Goal: Task Accomplishment & Management: Manage account settings

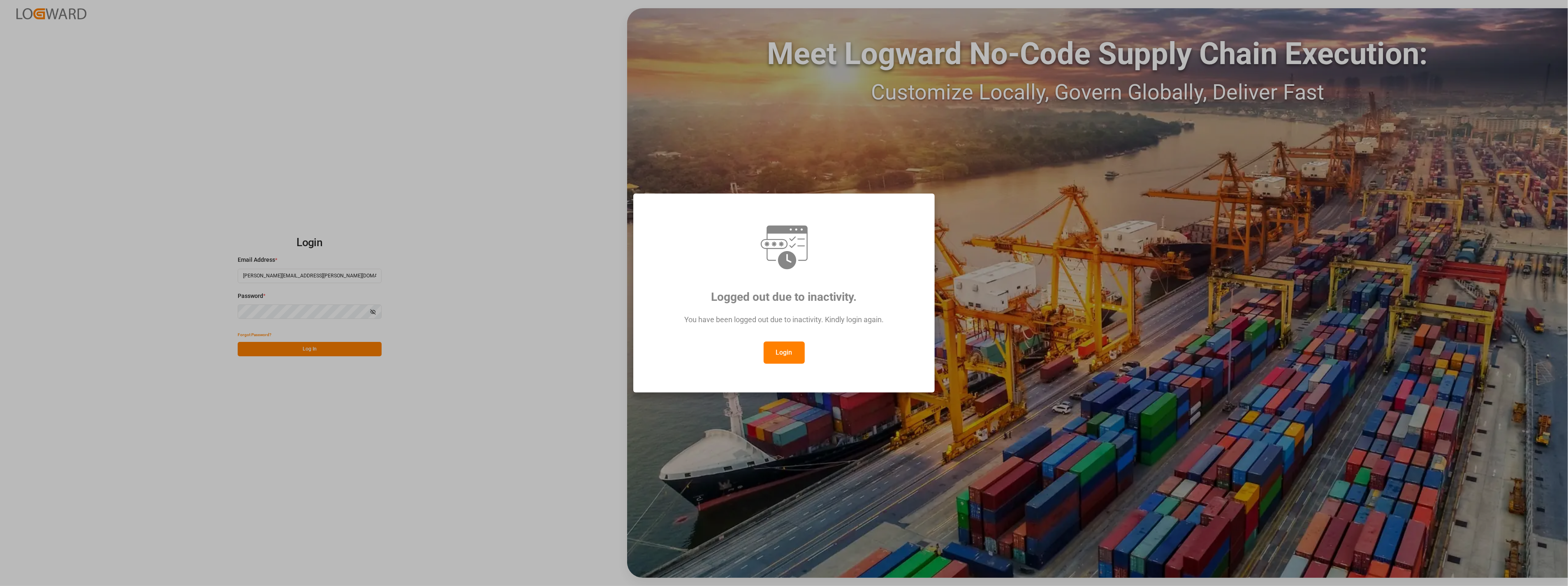
click at [789, 353] on button "Login" at bounding box center [784, 353] width 41 height 22
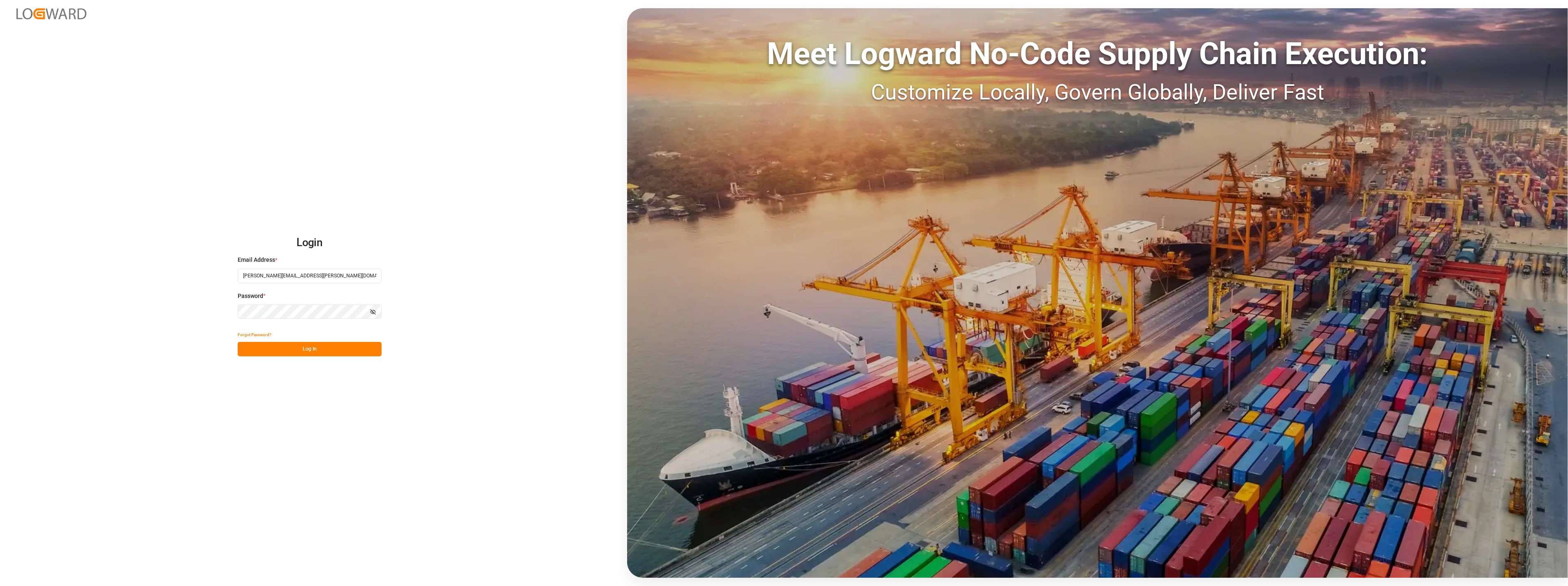
click at [321, 350] on button "Log In" at bounding box center [309, 350] width 144 height 15
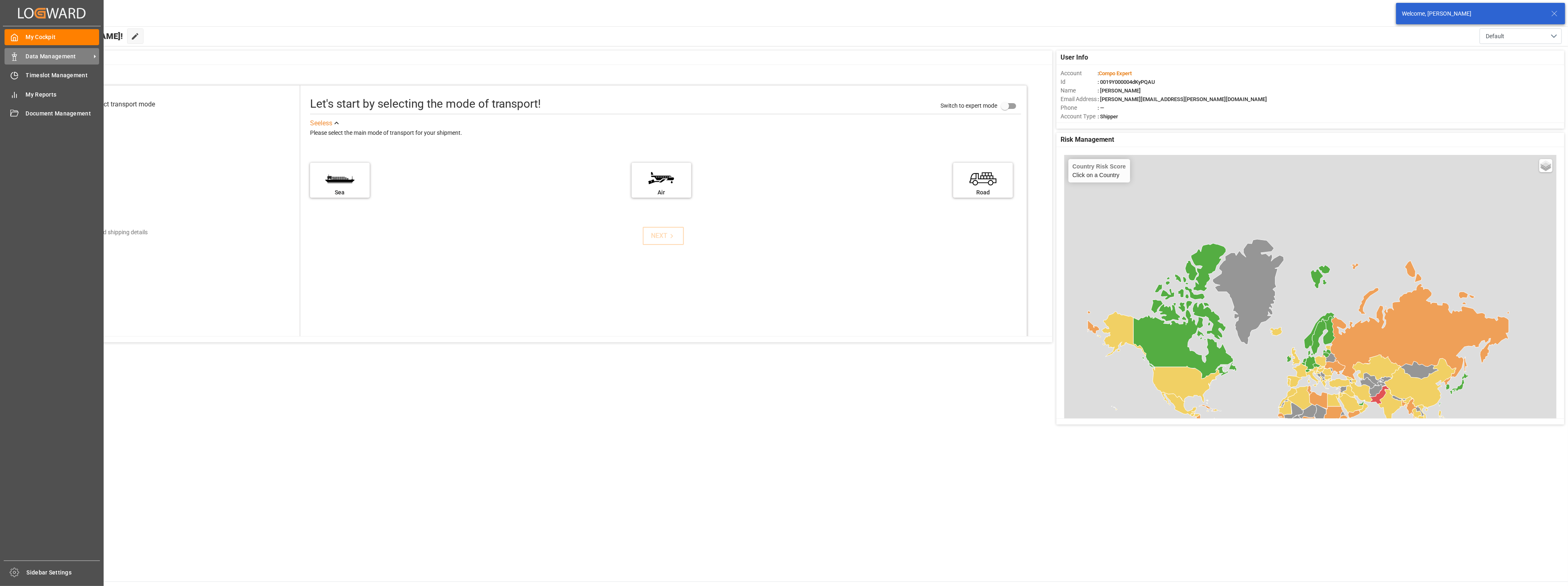
click at [17, 54] on icon at bounding box center [14, 56] width 8 height 8
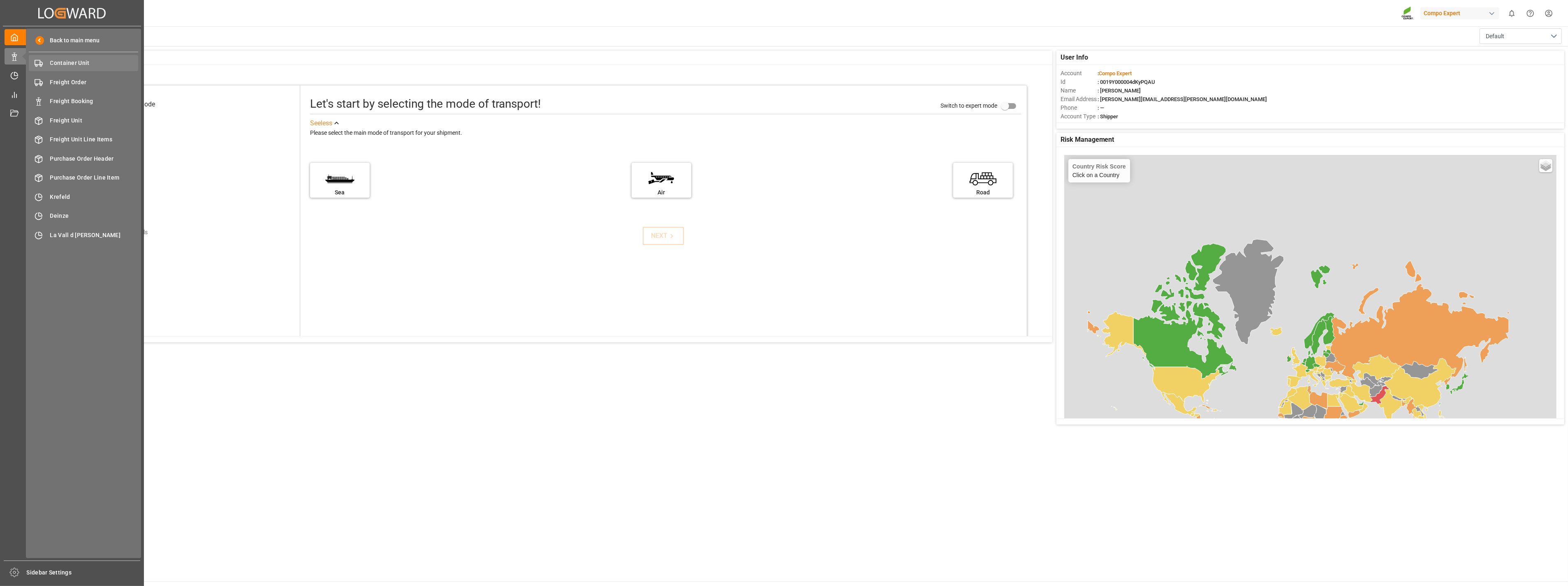
click at [89, 64] on span "Container Unit" at bounding box center [94, 63] width 89 height 9
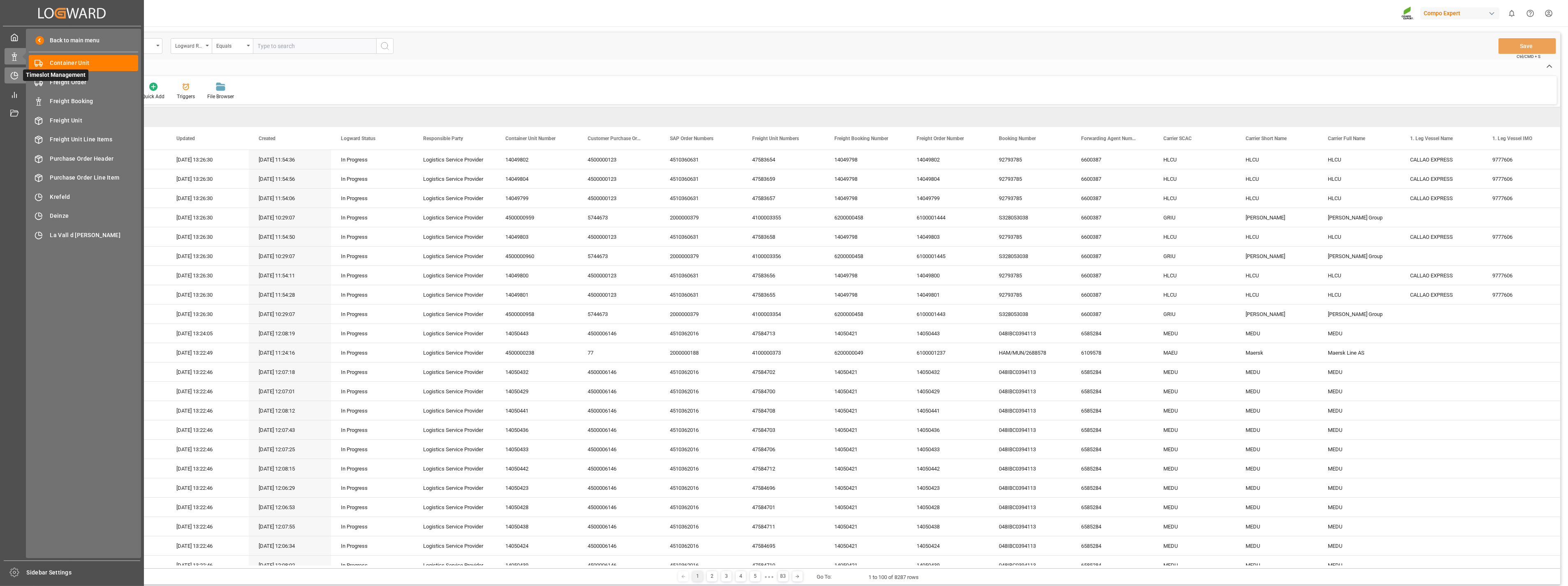
click at [19, 74] on div "Timeslot Management Timeslot Management" at bounding box center [72, 75] width 135 height 16
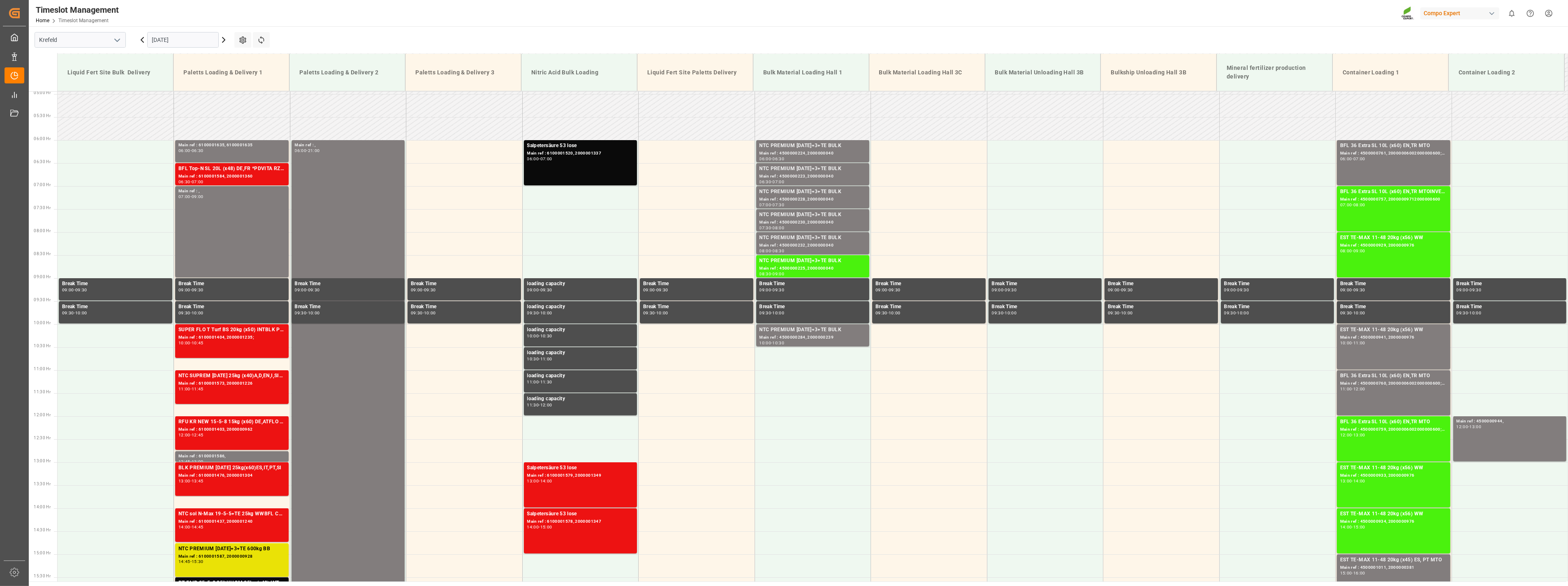
scroll to position [145, 0]
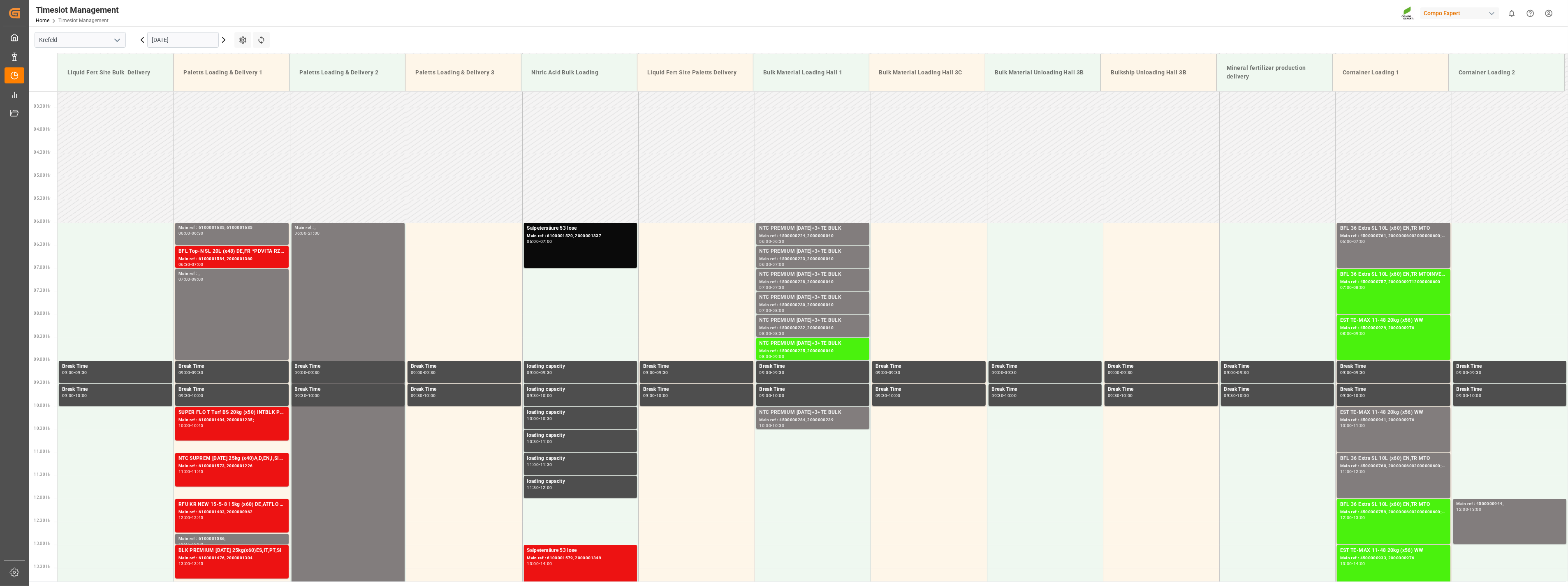
click at [117, 39] on icon "open menu" at bounding box center [117, 40] width 10 height 10
click at [64, 93] on div "La Vall d [PERSON_NAME]" at bounding box center [80, 95] width 90 height 18
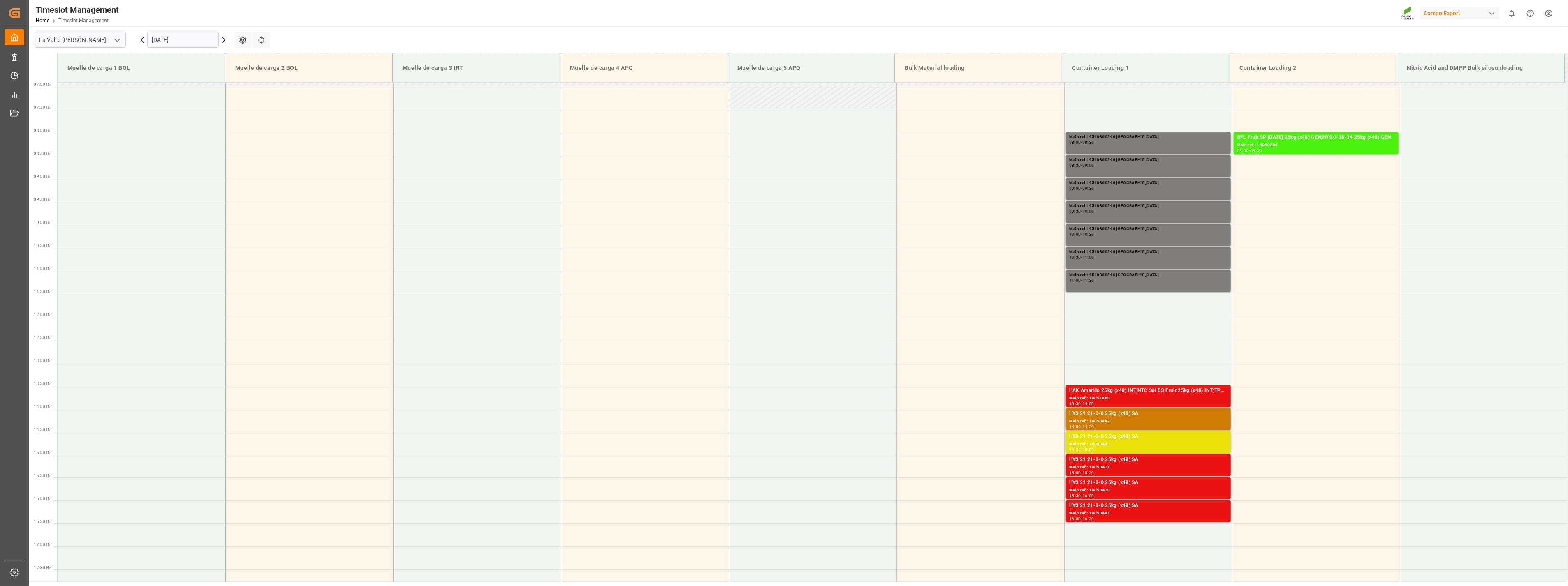
scroll to position [318, 0]
click at [169, 37] on input "[DATE]" at bounding box center [183, 40] width 72 height 16
click at [205, 88] on span "4" at bounding box center [206, 89] width 3 height 5
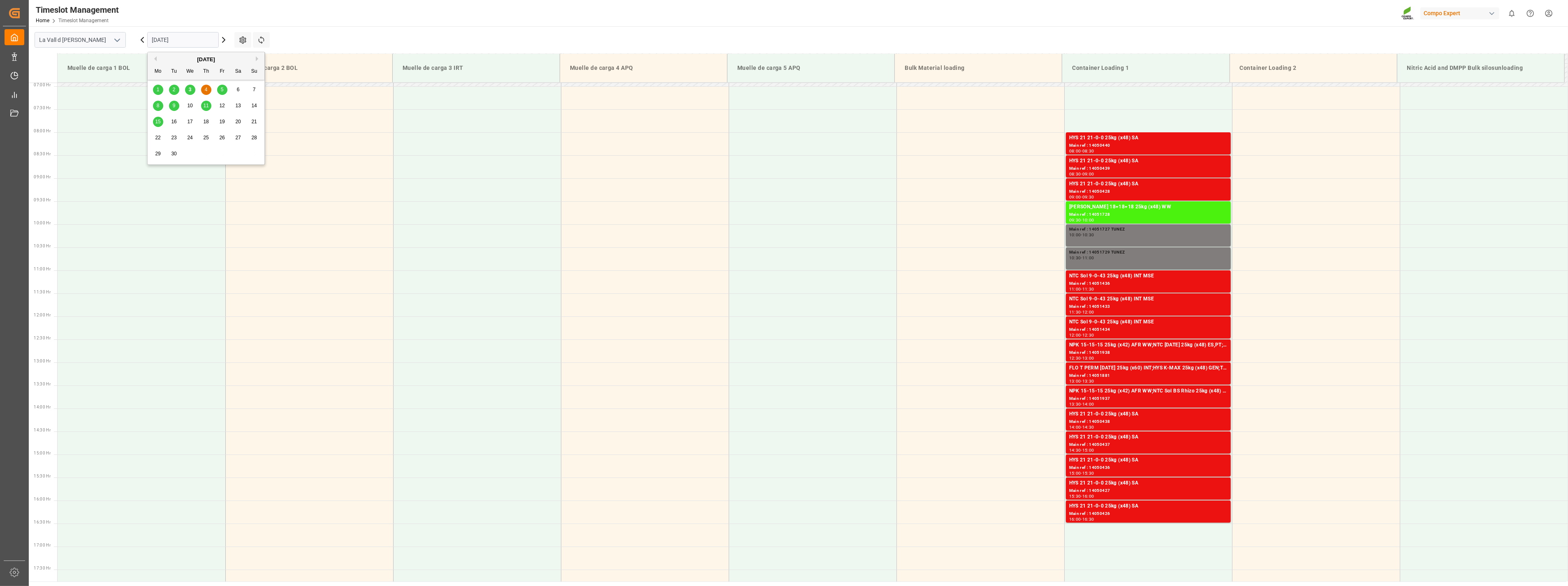
click at [157, 40] on input "[DATE]" at bounding box center [183, 40] width 72 height 16
click at [192, 88] on div "3" at bounding box center [190, 90] width 10 height 10
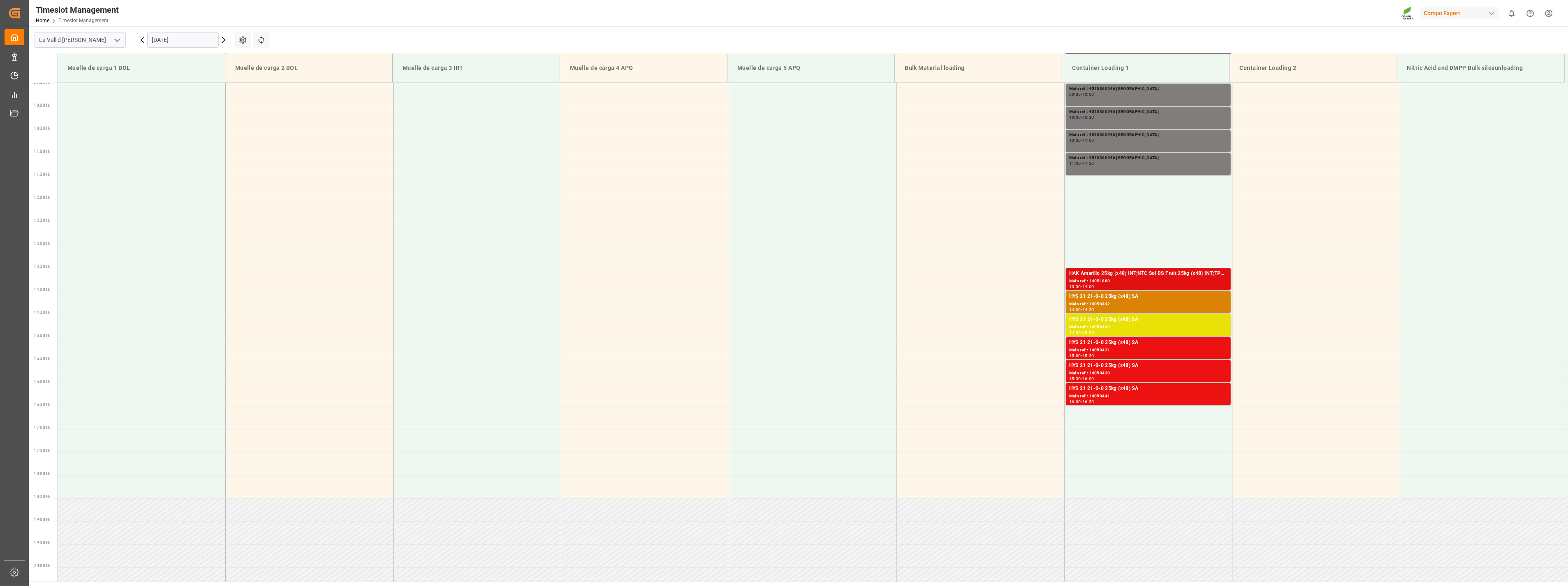
scroll to position [324, 0]
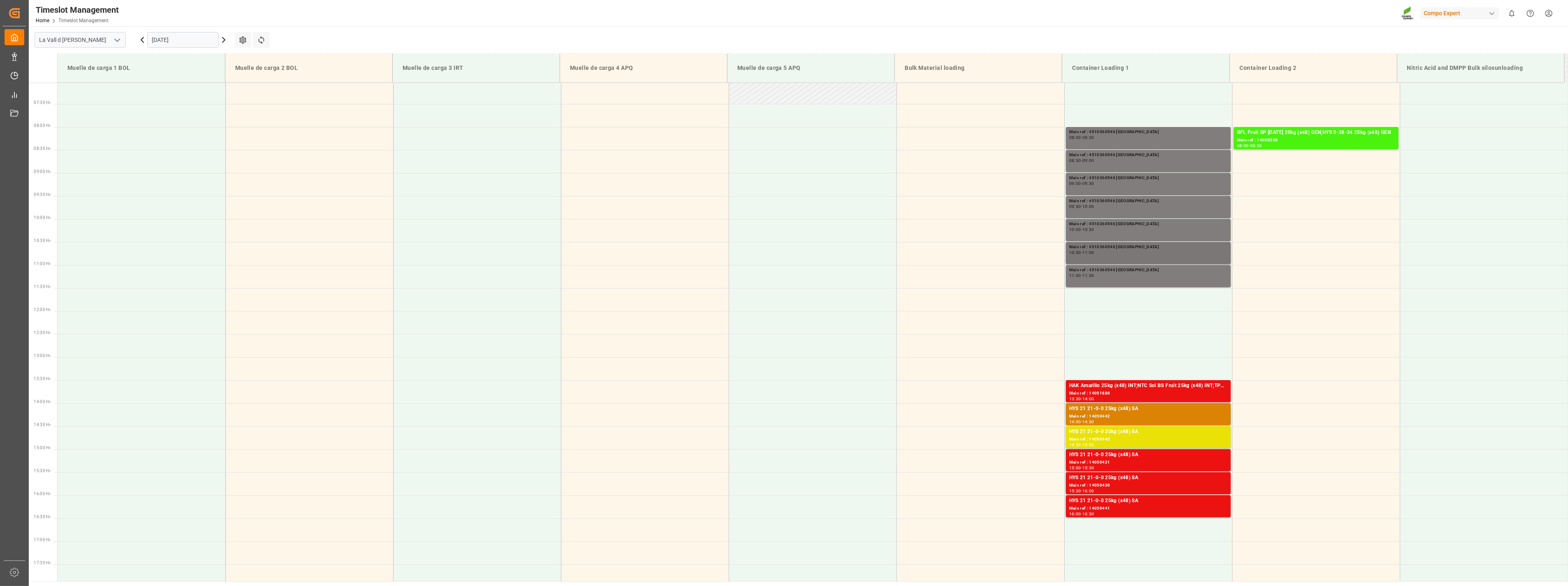
click at [873, 251] on div "10:30 - 11:00" at bounding box center [1148, 252] width 158 height 4
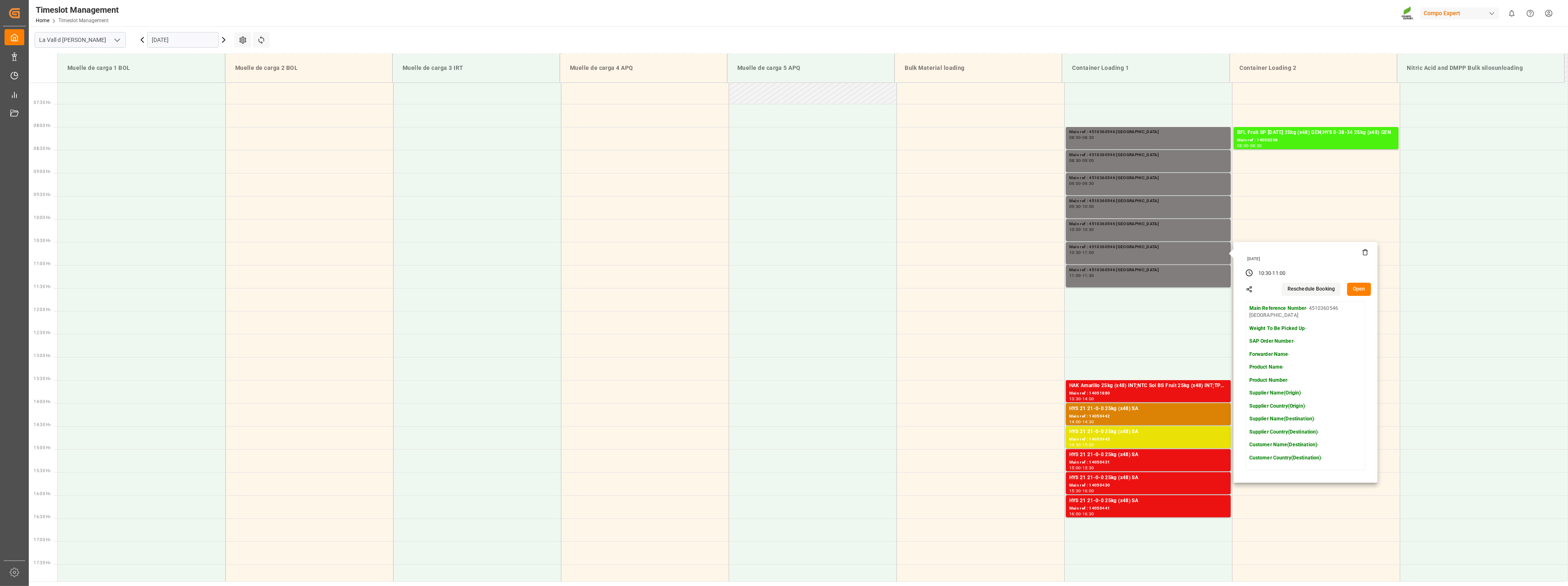
click at [873, 286] on button "Open" at bounding box center [1359, 290] width 24 height 13
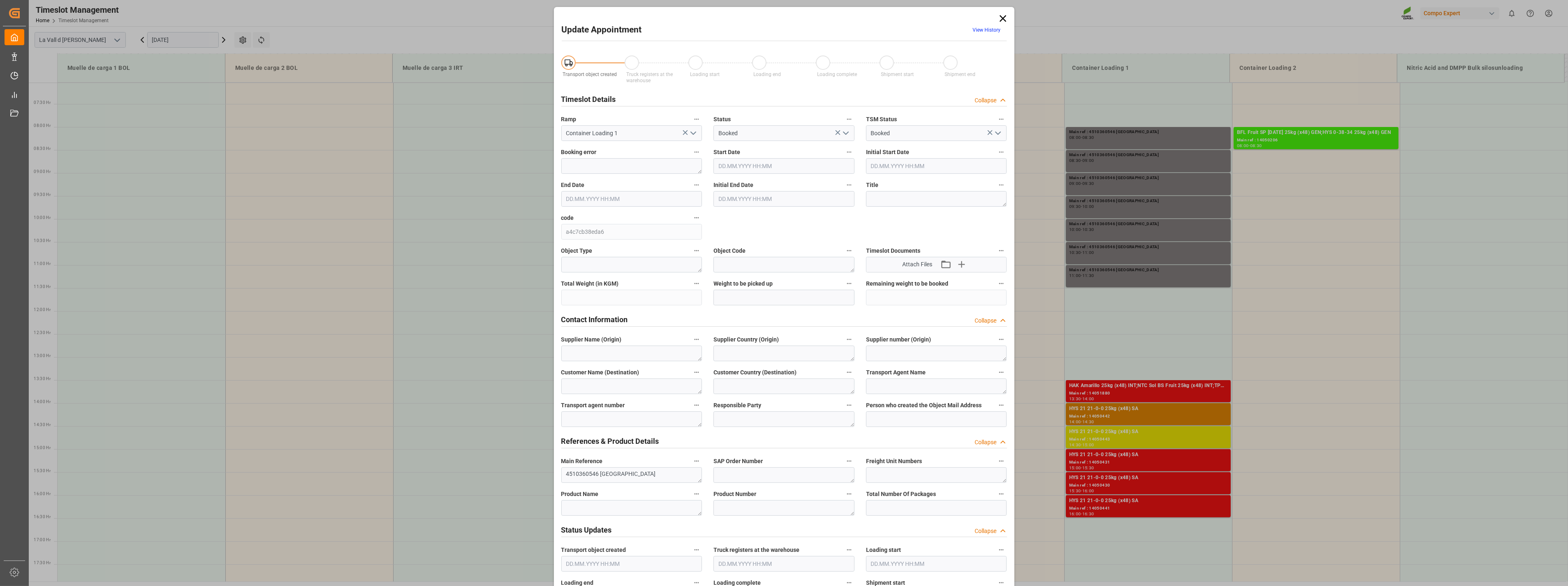
type input "[DATE] 10:30"
type input "[DATE] 11:00"
type input "[DATE] 06:17"
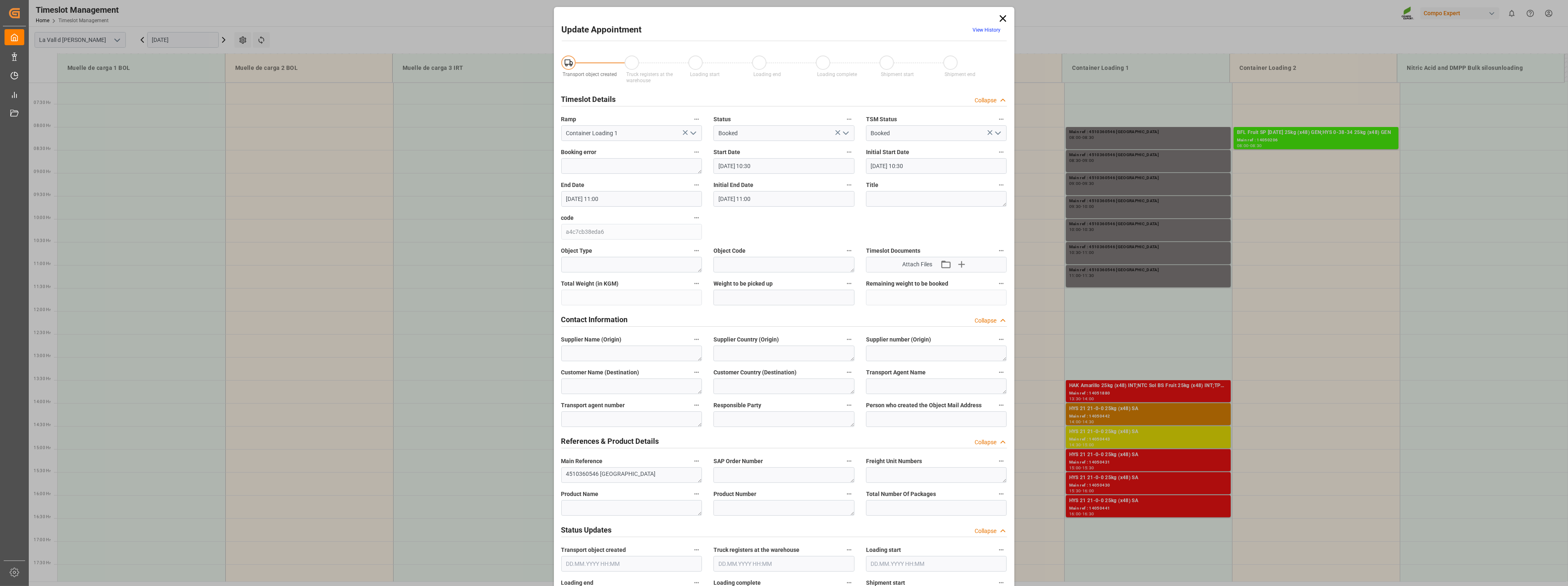
click at [693, 136] on icon "open menu" at bounding box center [693, 133] width 10 height 10
click at [634, 282] on div "Container Loading 2" at bounding box center [631, 281] width 140 height 18
type input "Container Loading 2"
click at [831, 169] on input "[DATE] 10:30" at bounding box center [784, 166] width 141 height 16
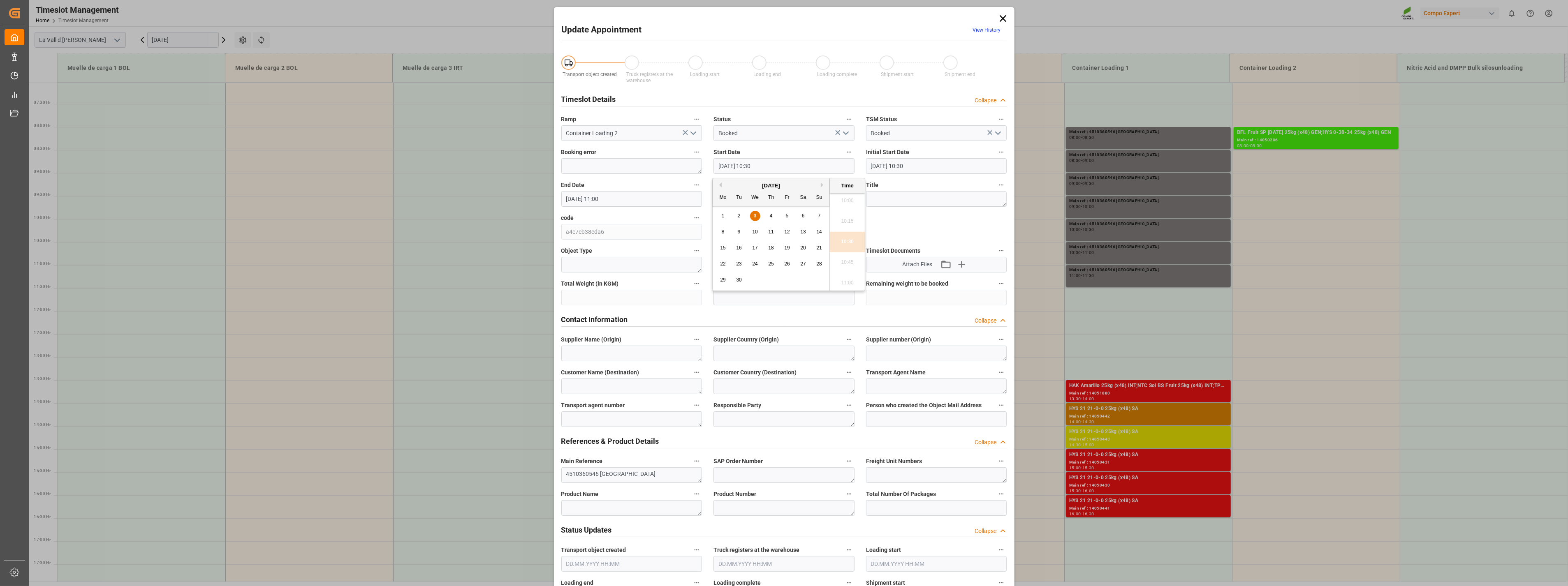
click at [770, 214] on span "4" at bounding box center [771, 215] width 3 height 5
click at [847, 267] on li "08:00" at bounding box center [847, 265] width 35 height 21
type input "[DATE] 08:00"
click at [668, 199] on input "[DATE] 11:00" at bounding box center [631, 199] width 141 height 16
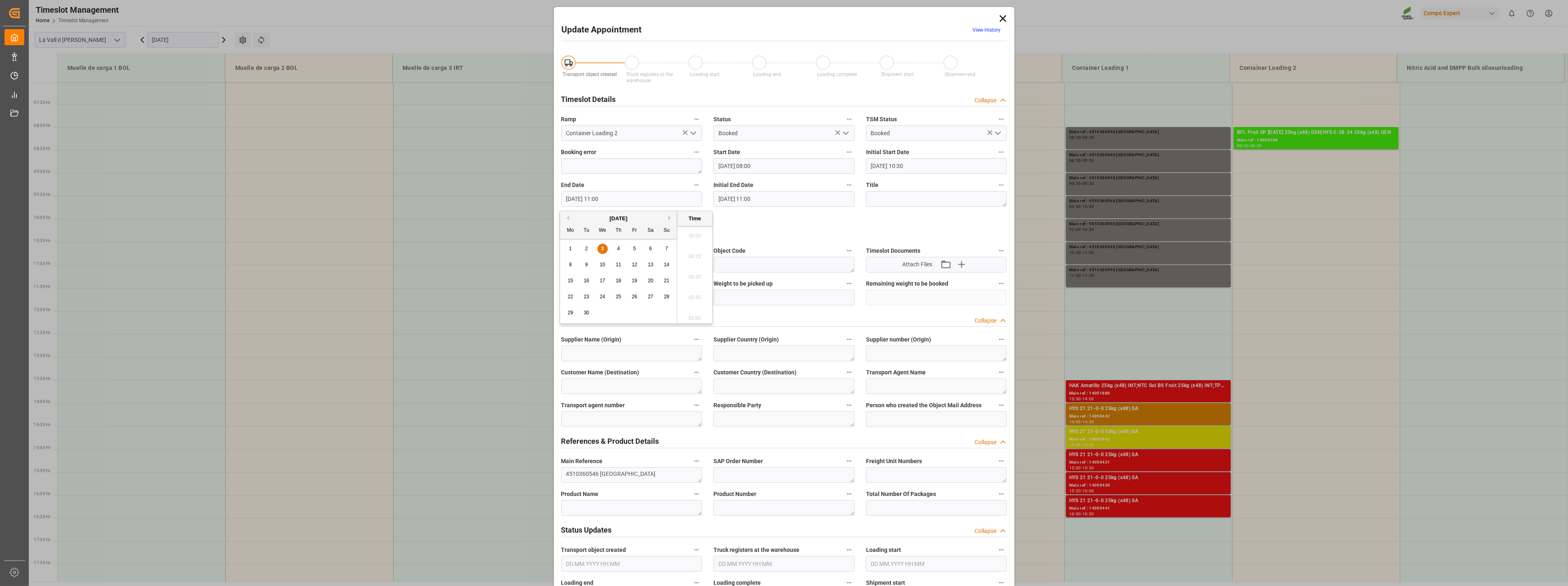
scroll to position [866, 0]
click at [619, 249] on span "4" at bounding box center [619, 248] width 3 height 5
click at [696, 298] on li "08:30" at bounding box center [694, 298] width 35 height 21
type input "[DATE] 08:30"
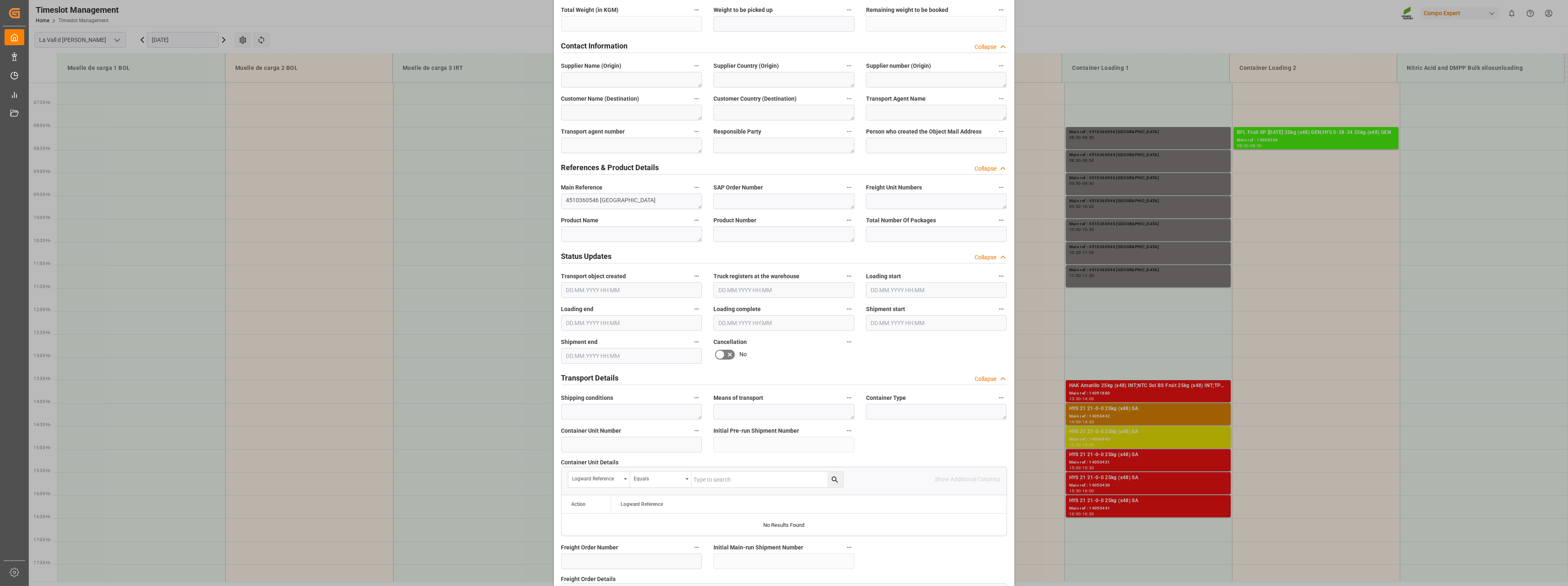
scroll to position [555, 0]
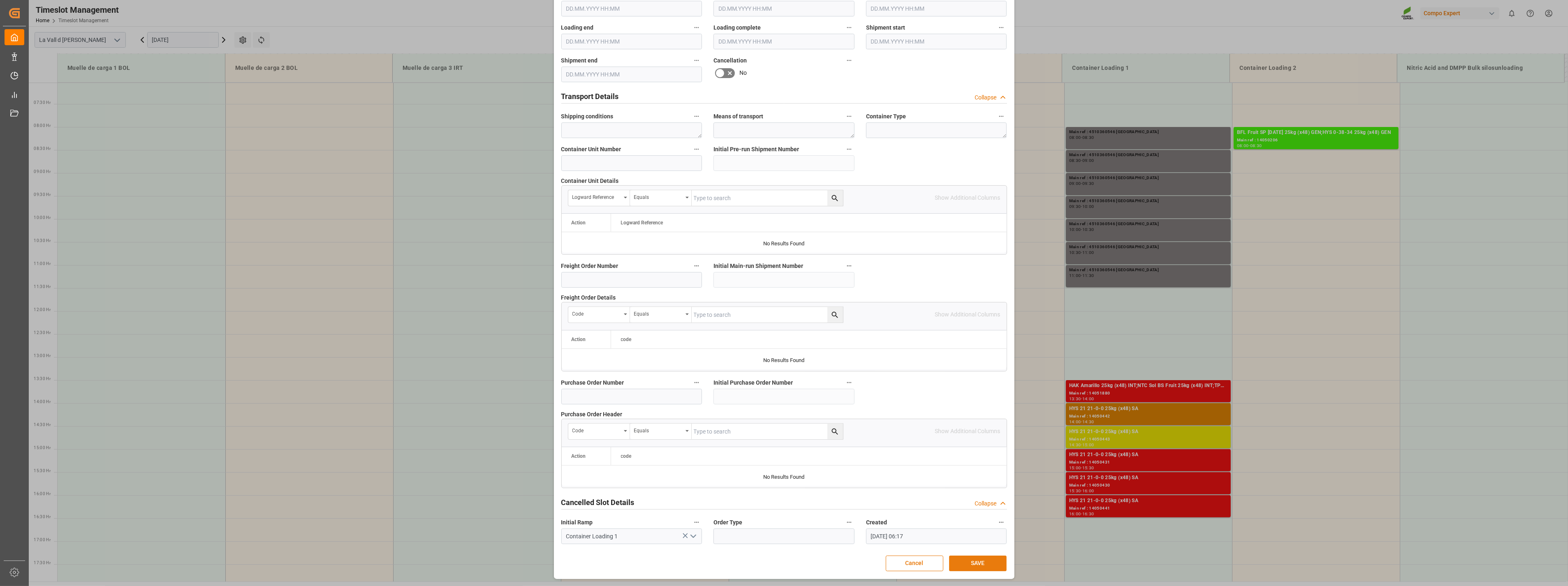
click at [873, 422] on button "SAVE" at bounding box center [978, 564] width 57 height 16
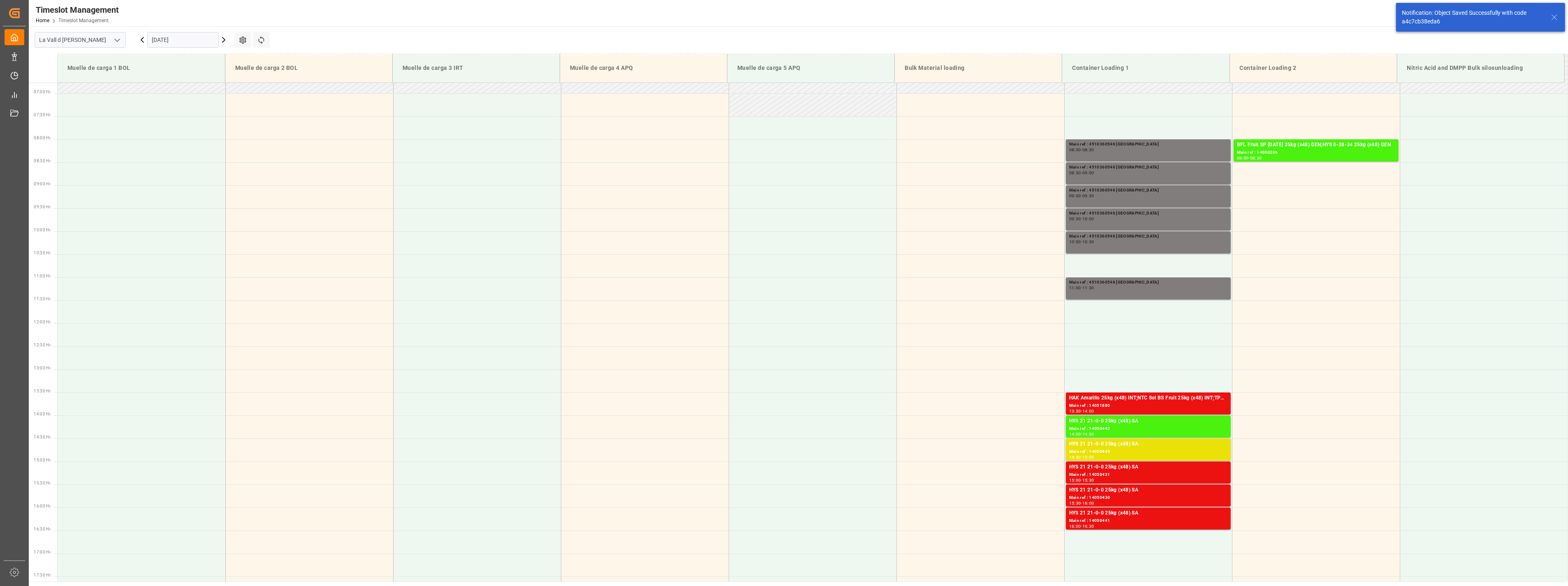
scroll to position [317, 0]
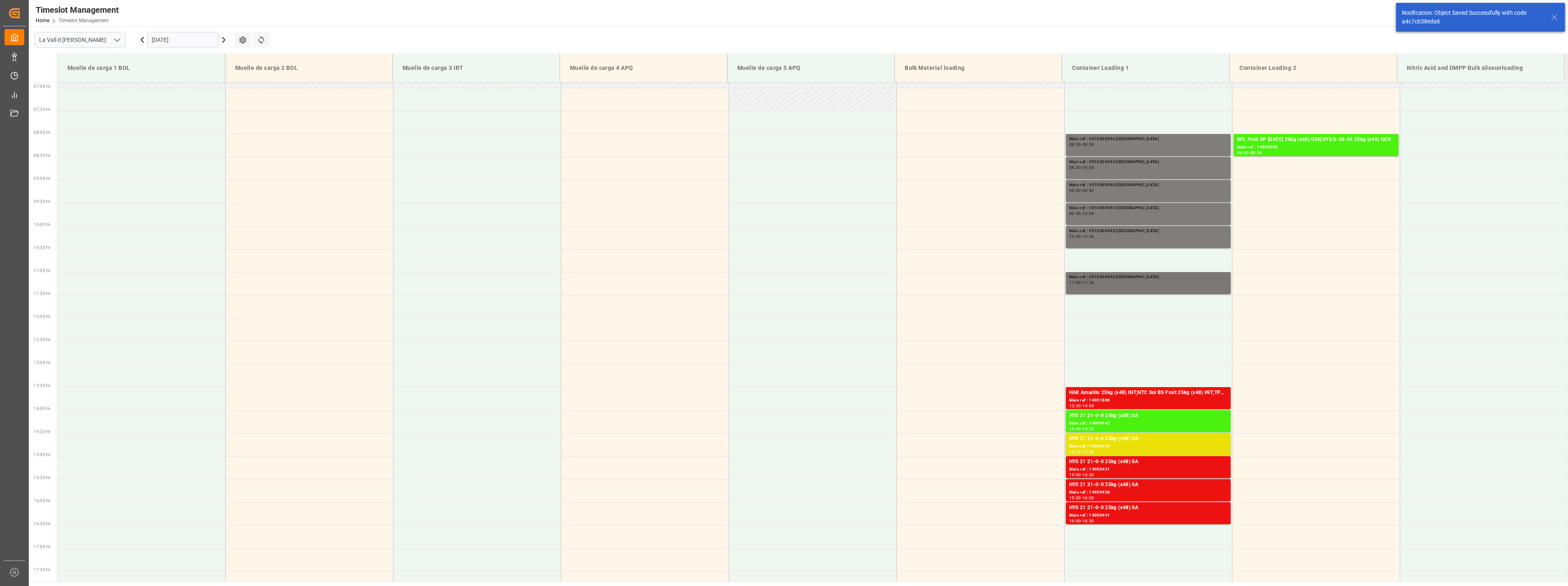
click at [873, 293] on div "Main ref : 4510360546 [GEOGRAPHIC_DATA] 11:00 - 11:30" at bounding box center [1149, 283] width 165 height 22
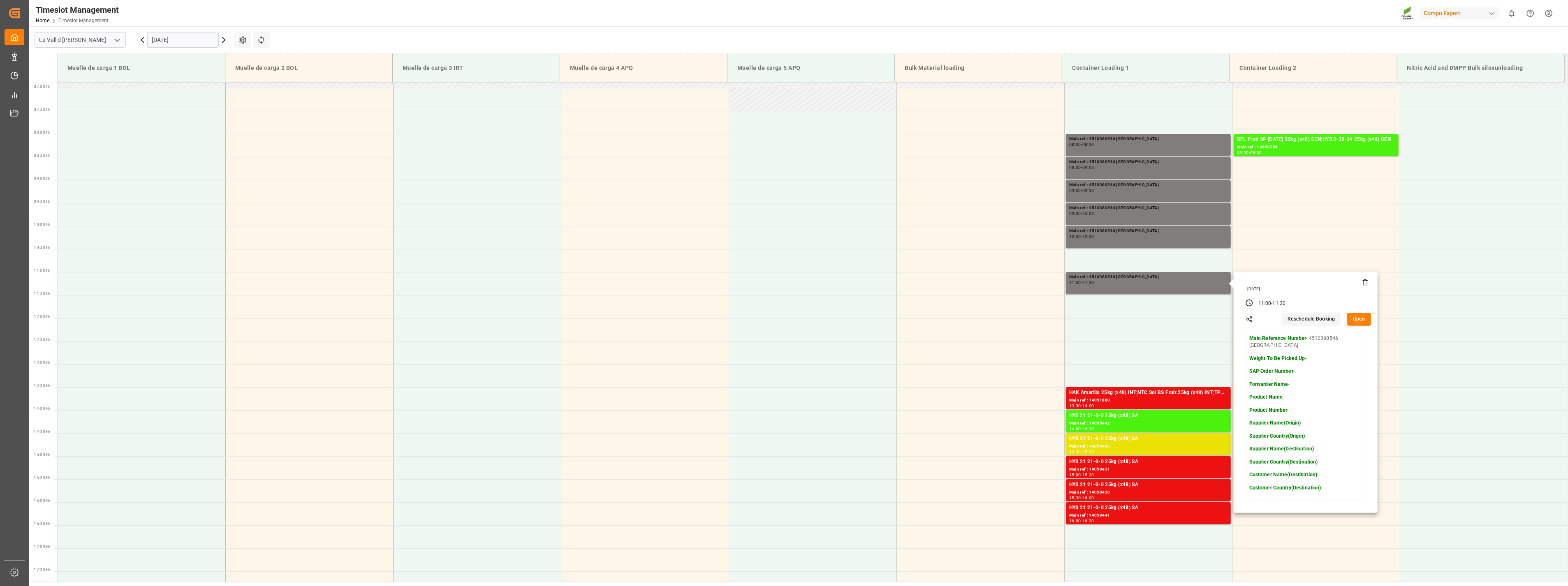
click at [873, 323] on button "Open" at bounding box center [1359, 320] width 24 height 13
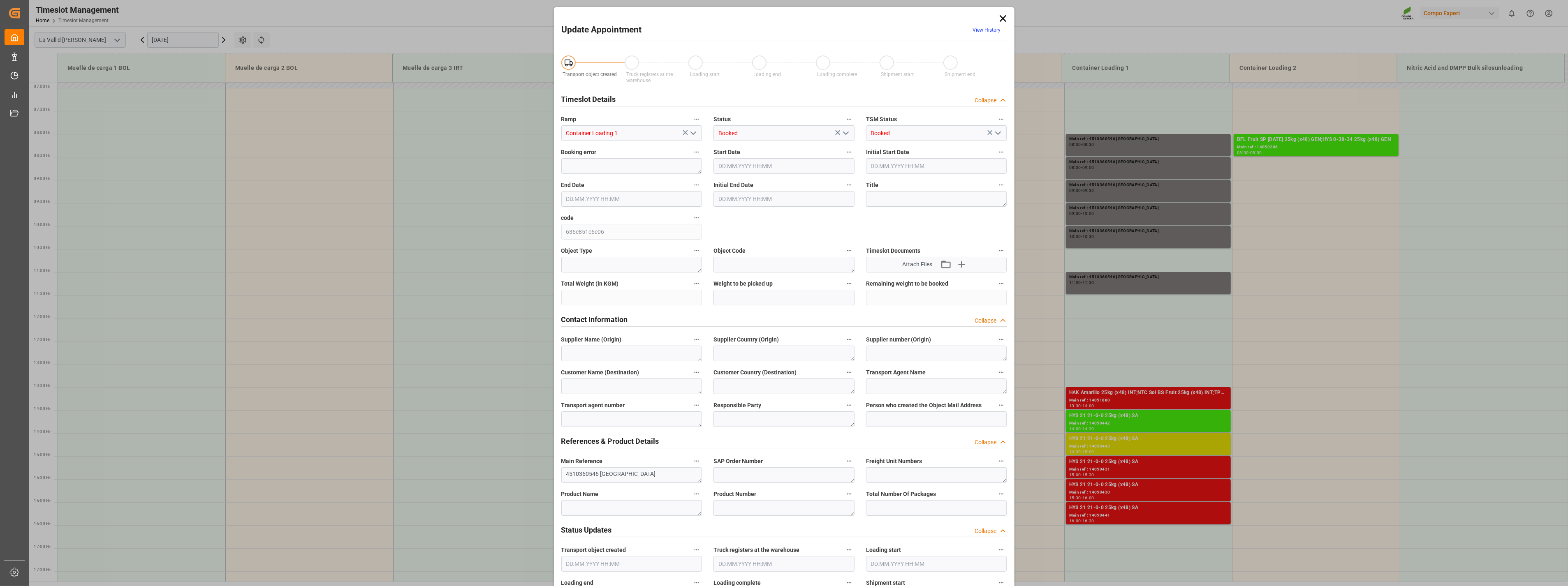
type input "[DATE] 11:00"
type input "[DATE] 11:30"
type input "[DATE] 06:17"
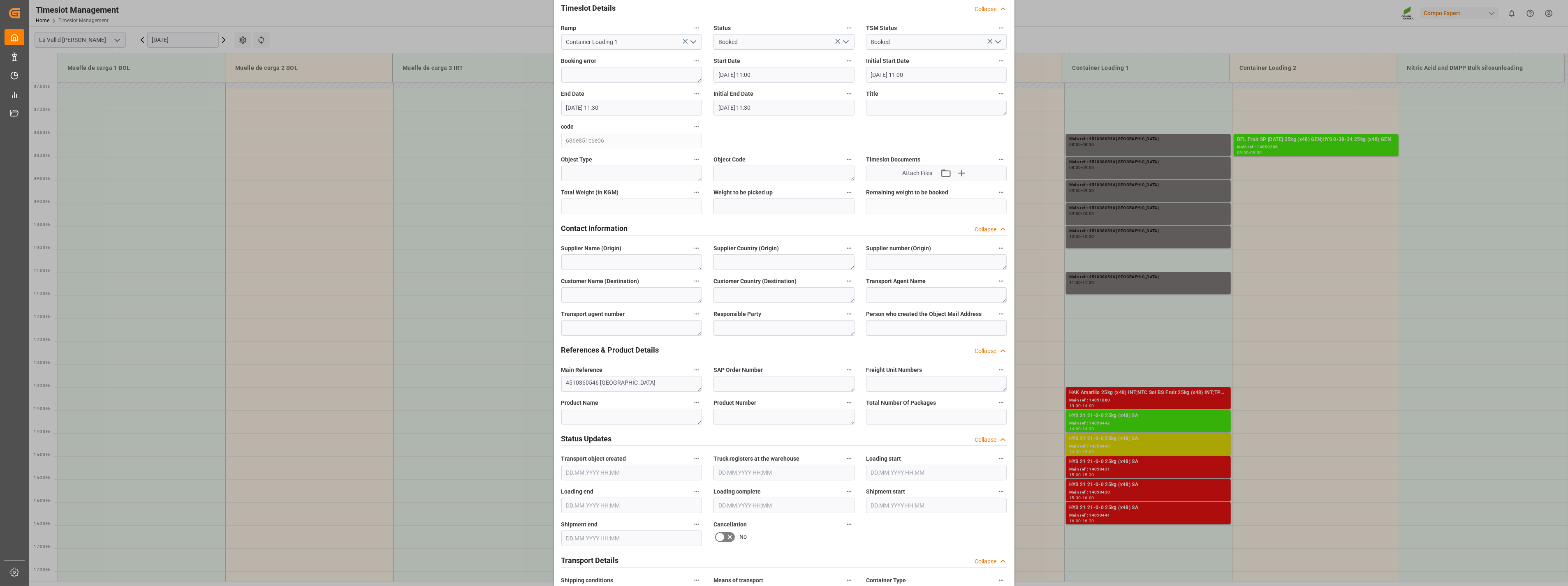
scroll to position [0, 0]
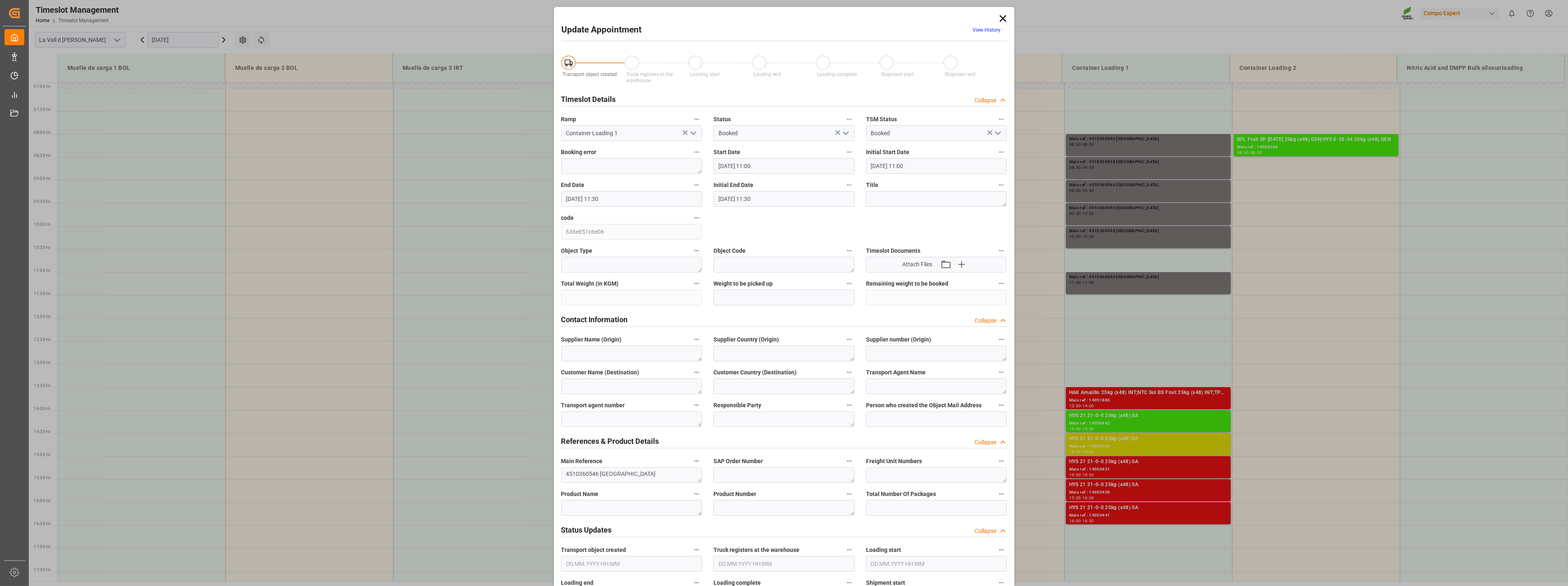
click at [740, 169] on input "[DATE] 11:00" at bounding box center [784, 166] width 141 height 16
click at [770, 217] on span "4" at bounding box center [771, 215] width 3 height 5
click at [841, 261] on li "08:30" at bounding box center [847, 265] width 35 height 21
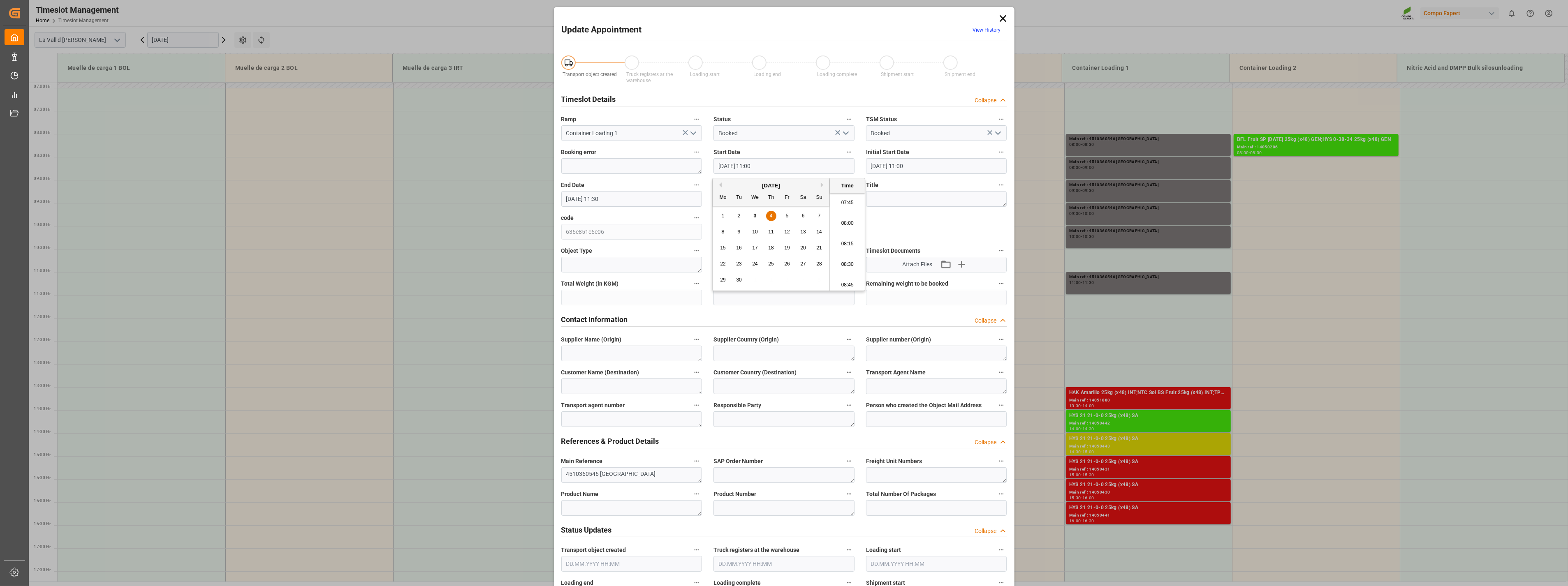
type input "[DATE] 08:30"
click at [639, 200] on input "[DATE] 11:30" at bounding box center [631, 199] width 141 height 16
click at [617, 248] on span "4" at bounding box center [619, 248] width 3 height 5
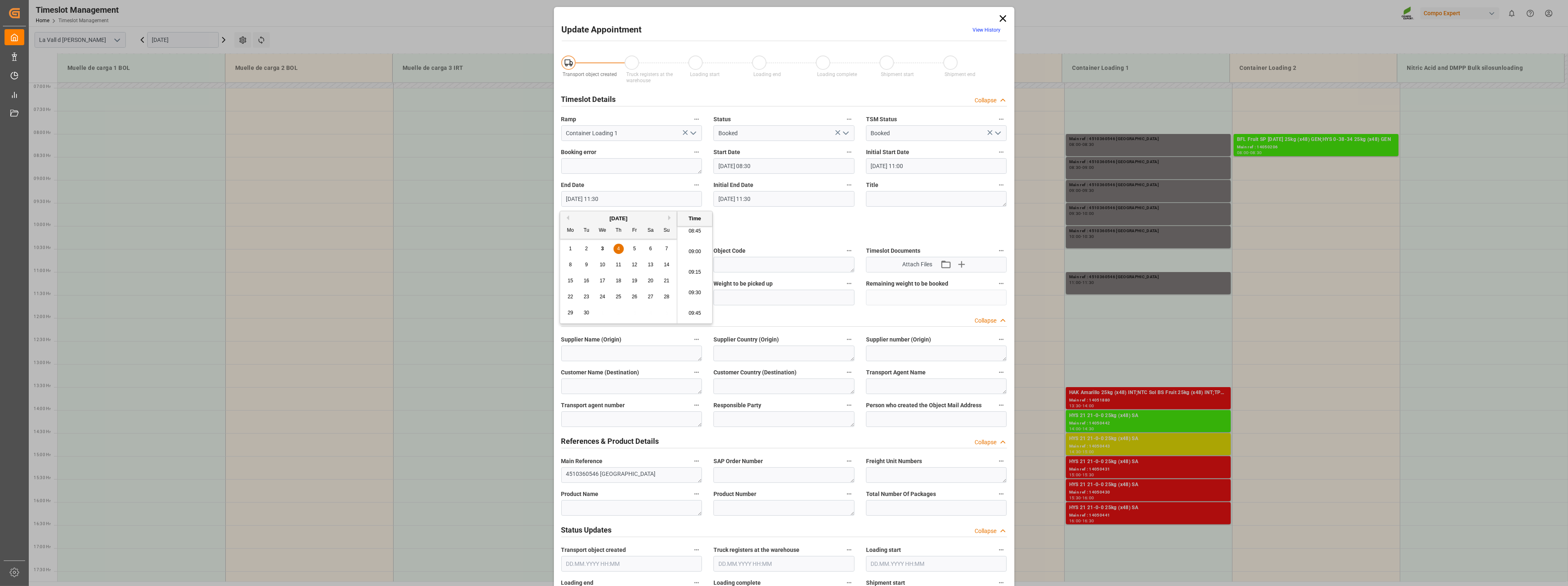
click at [702, 254] on li "09:00" at bounding box center [694, 252] width 35 height 21
type input "[DATE] 09:00"
click at [764, 229] on div "Transport object created Truck registers at the warehouse Loading start Loading…" at bounding box center [784, 575] width 457 height 1056
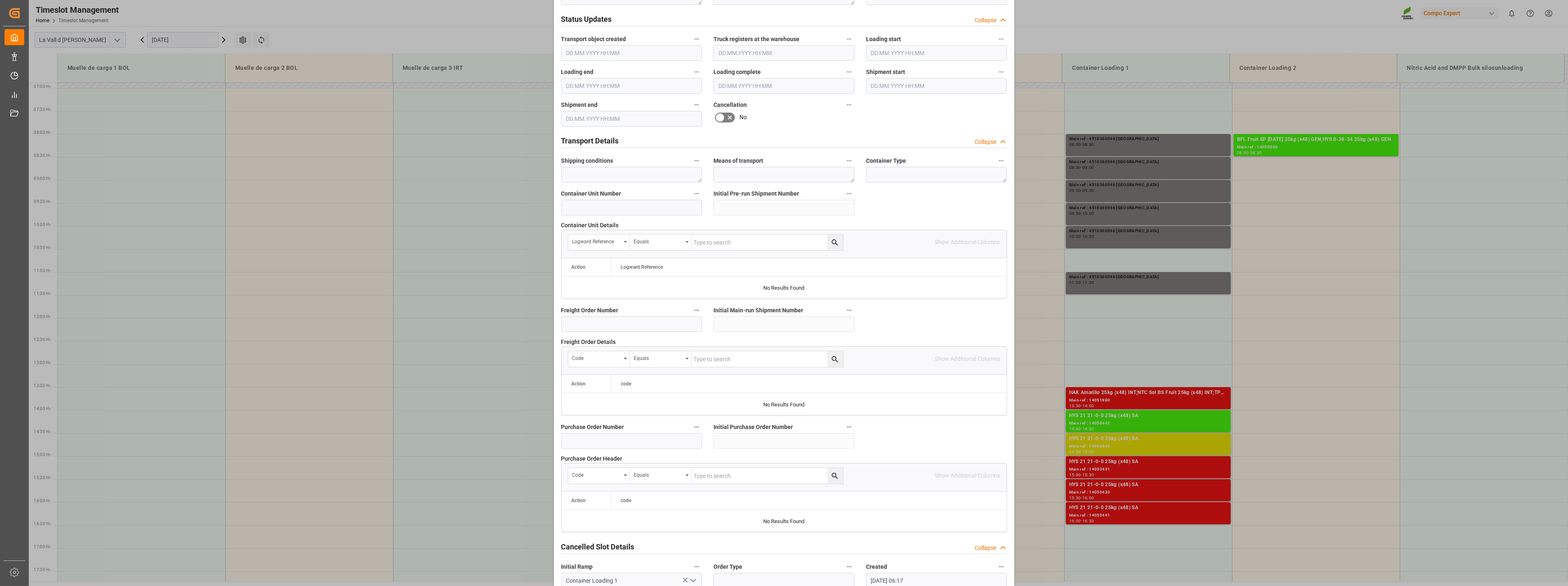
scroll to position [555, 0]
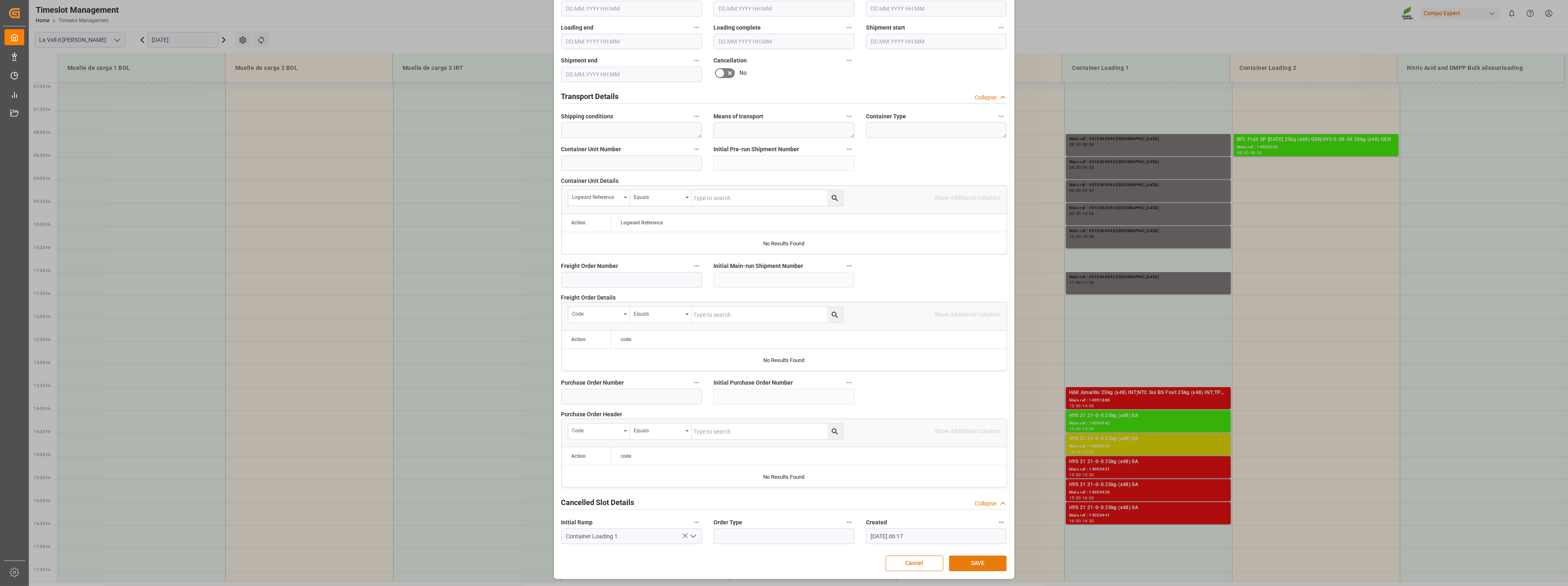
click at [873, 422] on button "SAVE" at bounding box center [978, 564] width 57 height 16
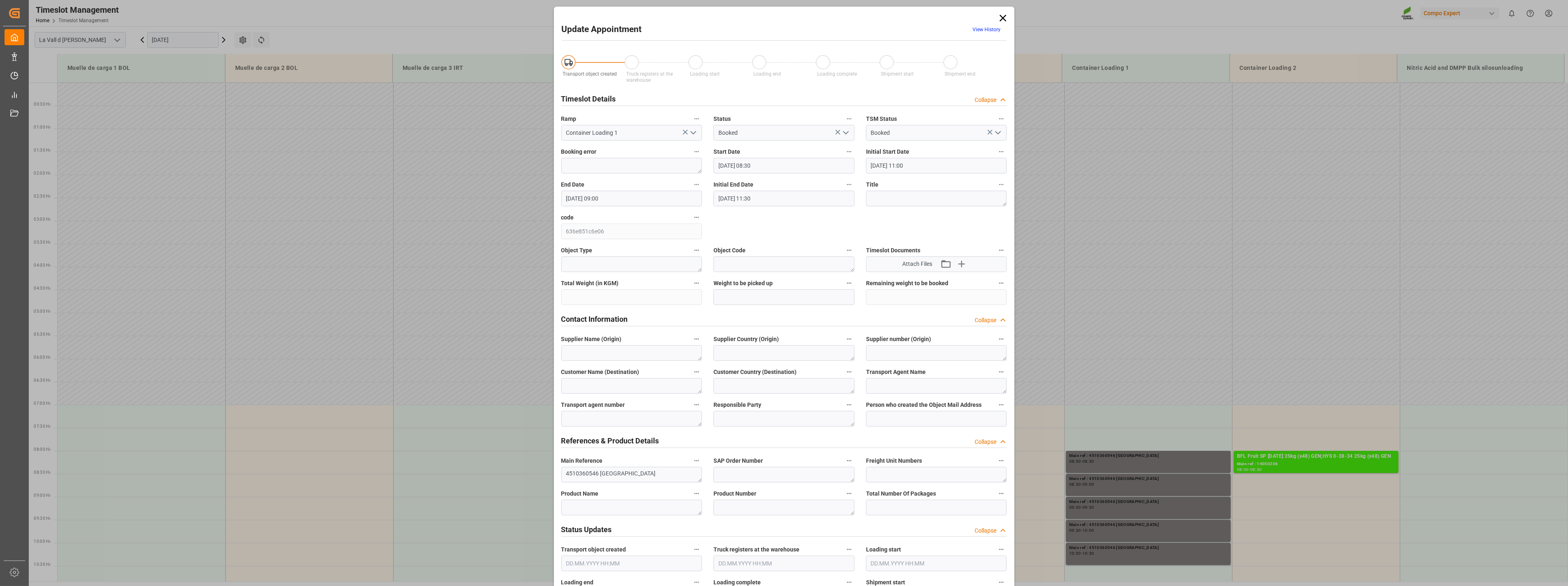
scroll to position [0, 0]
click at [691, 134] on icon "open menu" at bounding box center [693, 133] width 10 height 10
click at [608, 279] on div "Container Loading 2" at bounding box center [631, 281] width 140 height 18
type input "Container Loading 2"
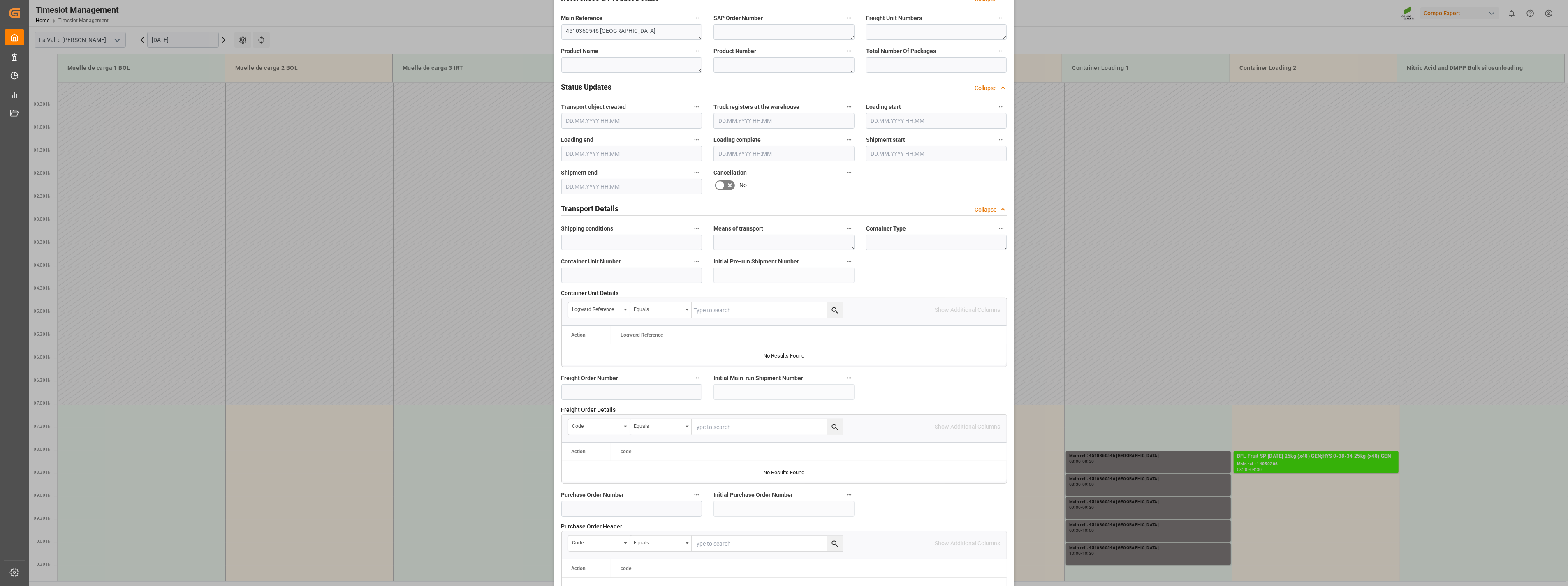
scroll to position [555, 0]
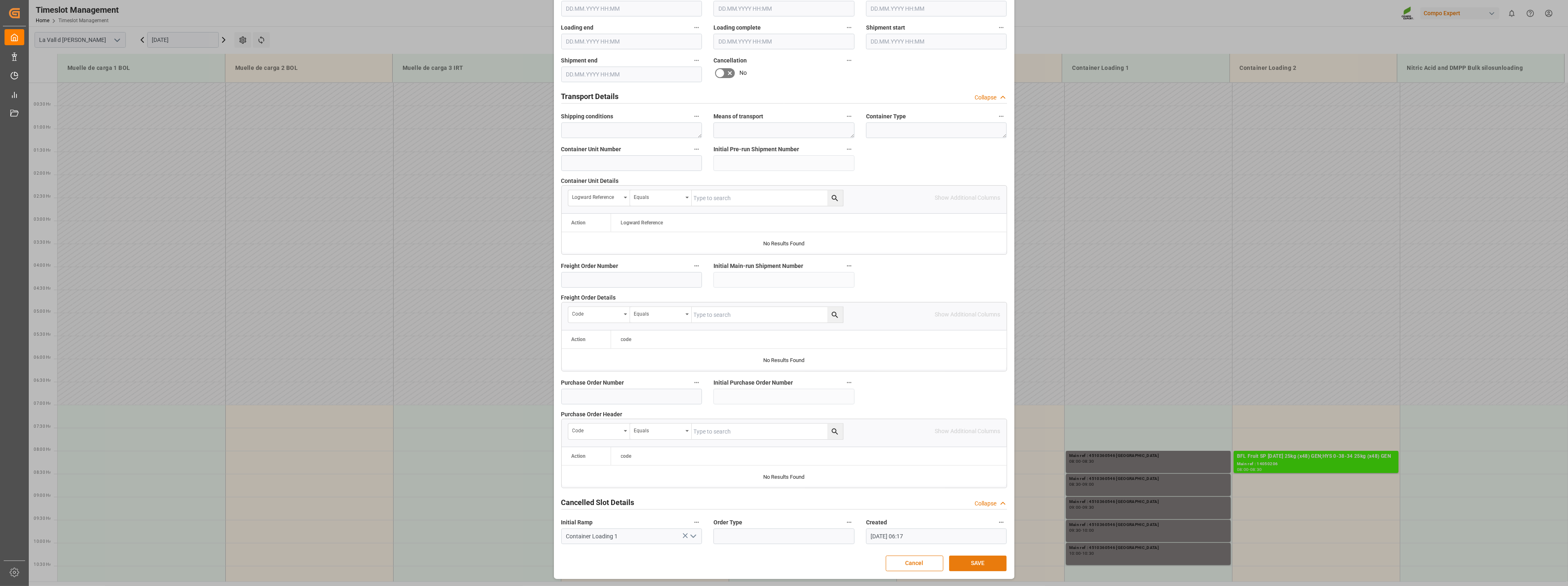
click at [873, 422] on button "SAVE" at bounding box center [978, 564] width 57 height 16
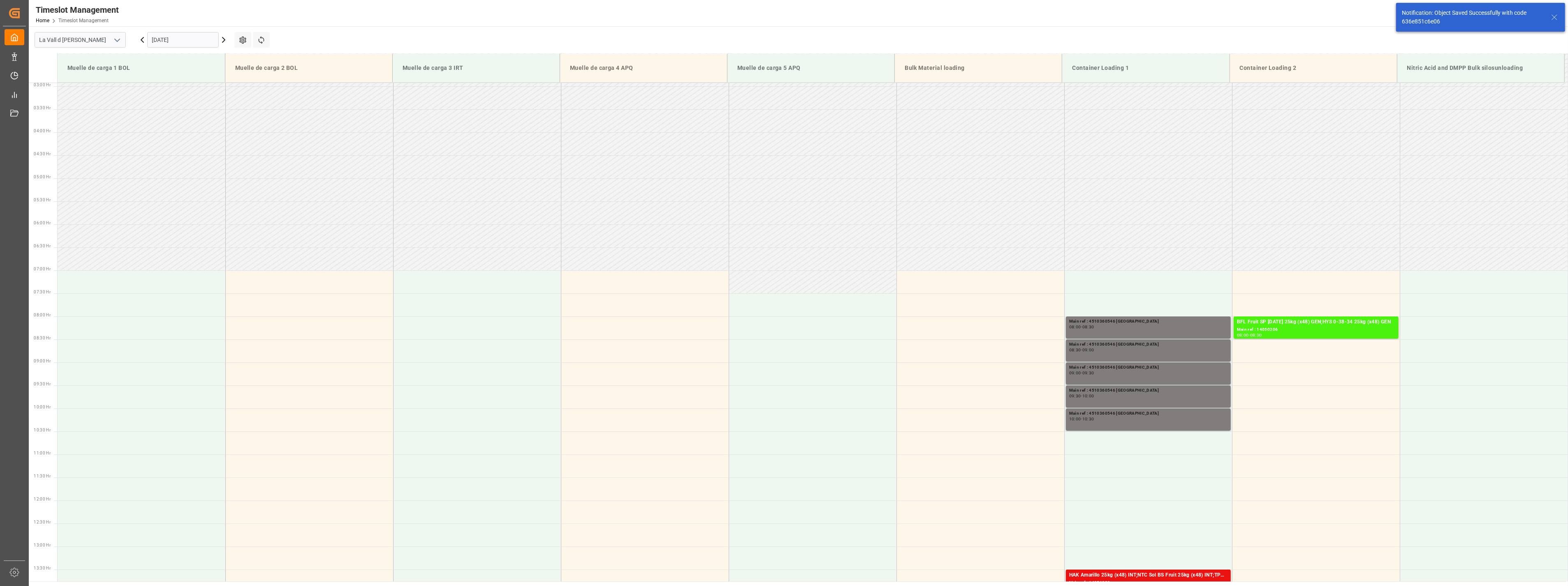
scroll to position [317, 0]
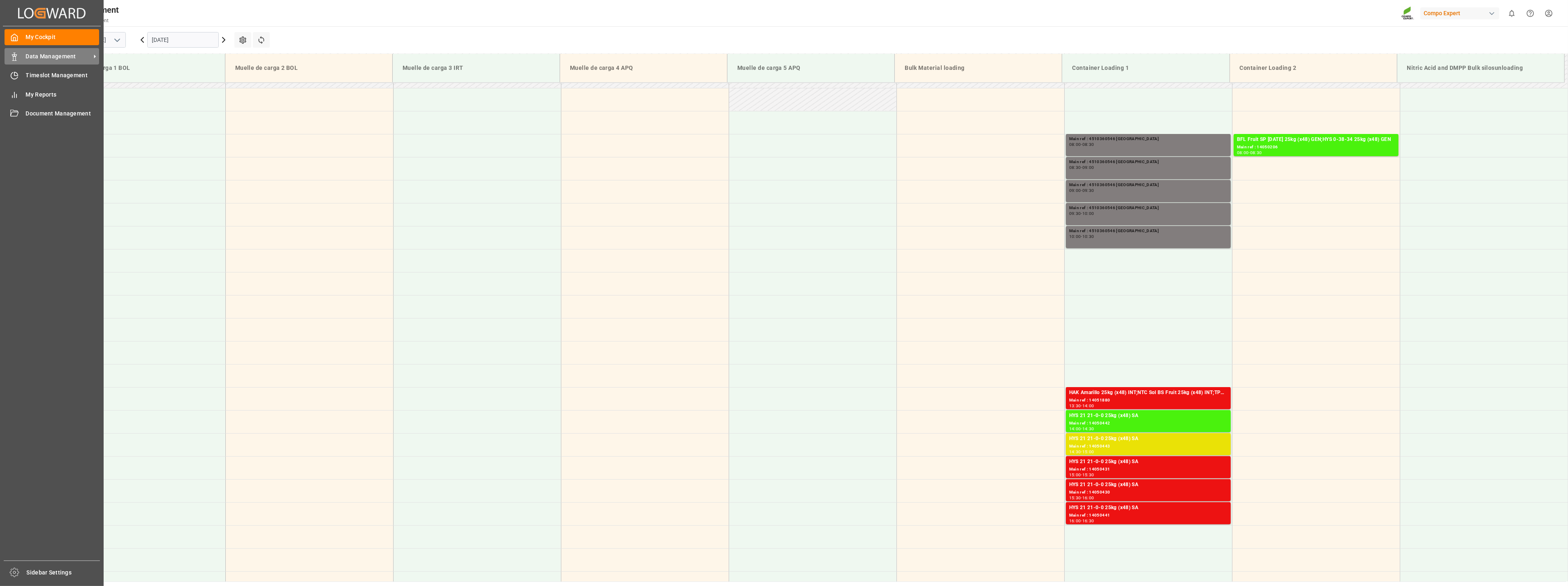
click at [23, 51] on div "Data Management Data Management" at bounding box center [51, 56] width 95 height 16
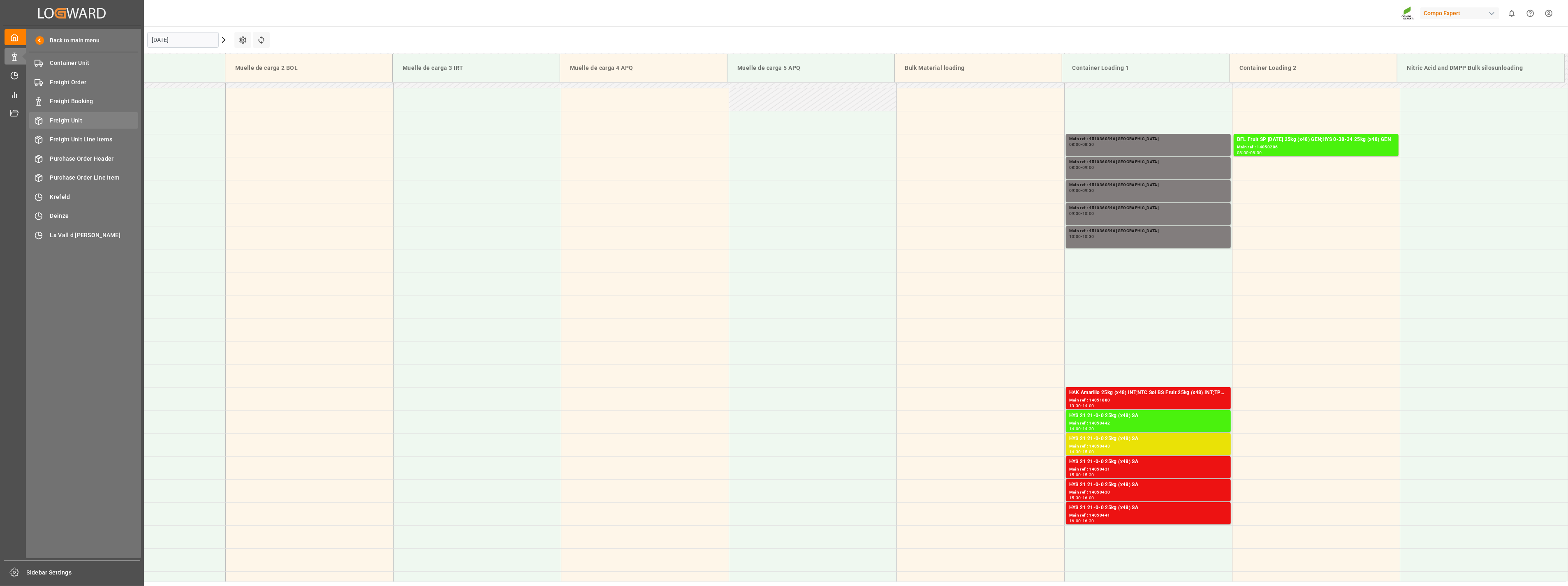
click at [64, 120] on span "Freight Unit" at bounding box center [94, 120] width 89 height 9
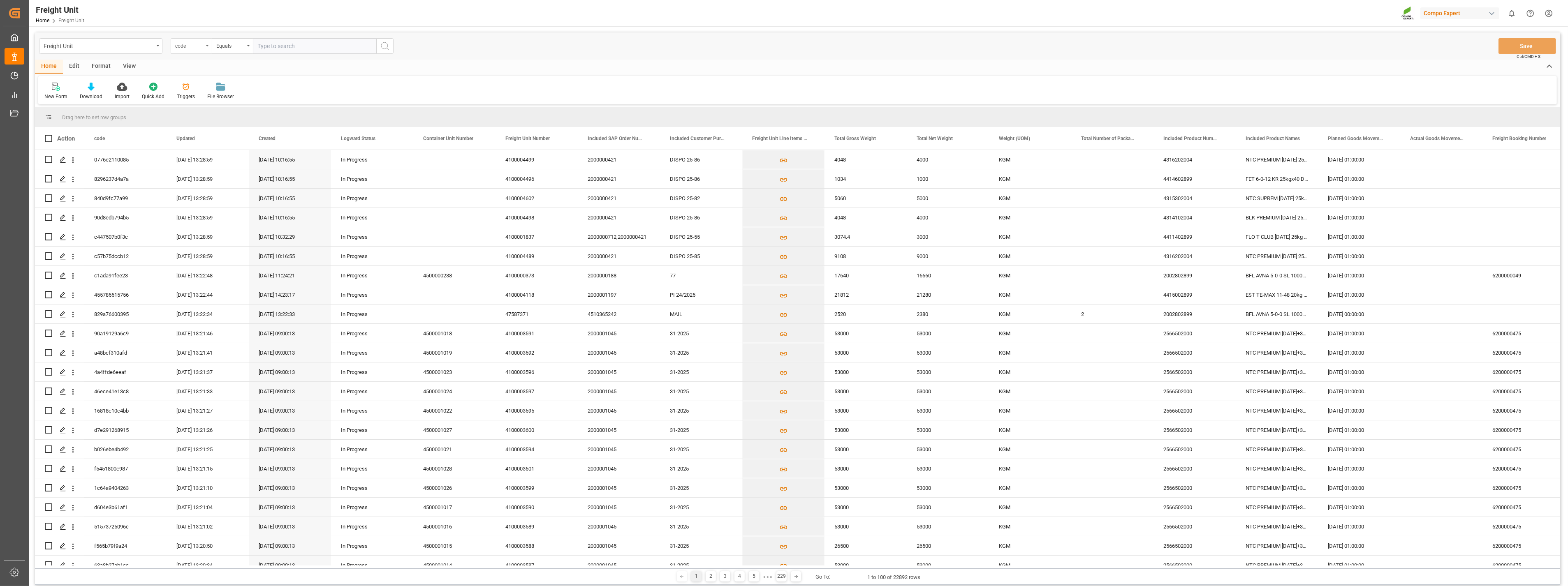
click at [204, 48] on div "code" at bounding box center [191, 46] width 41 height 16
type input "sap"
click at [202, 81] on div "Included SAP Order Number" at bounding box center [232, 84] width 122 height 17
click at [306, 46] on input "text" at bounding box center [315, 46] width 123 height 16
paste input "4510362562"
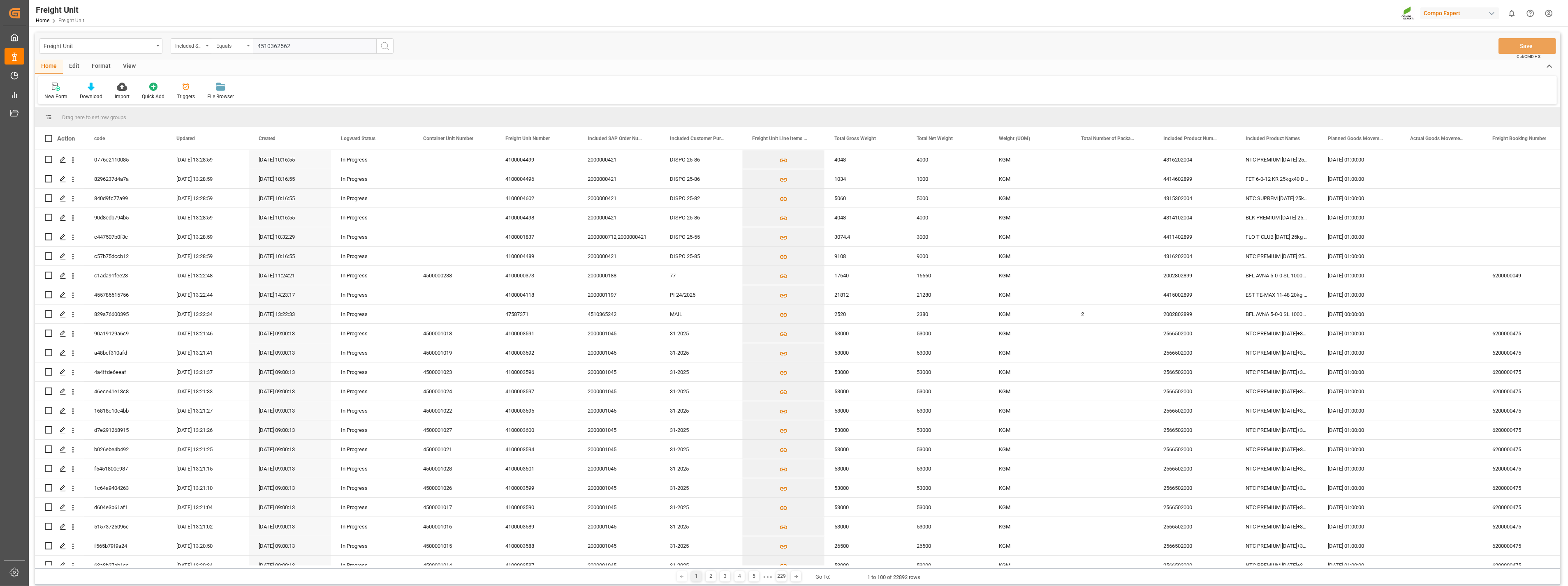
type input "4510362562"
click at [245, 49] on div "Equals" at bounding box center [232, 46] width 41 height 16
click at [241, 105] on div "Fuzzy search" at bounding box center [273, 101] width 122 height 17
click at [302, 46] on input "text" at bounding box center [315, 46] width 123 height 16
paste input "4510362562"
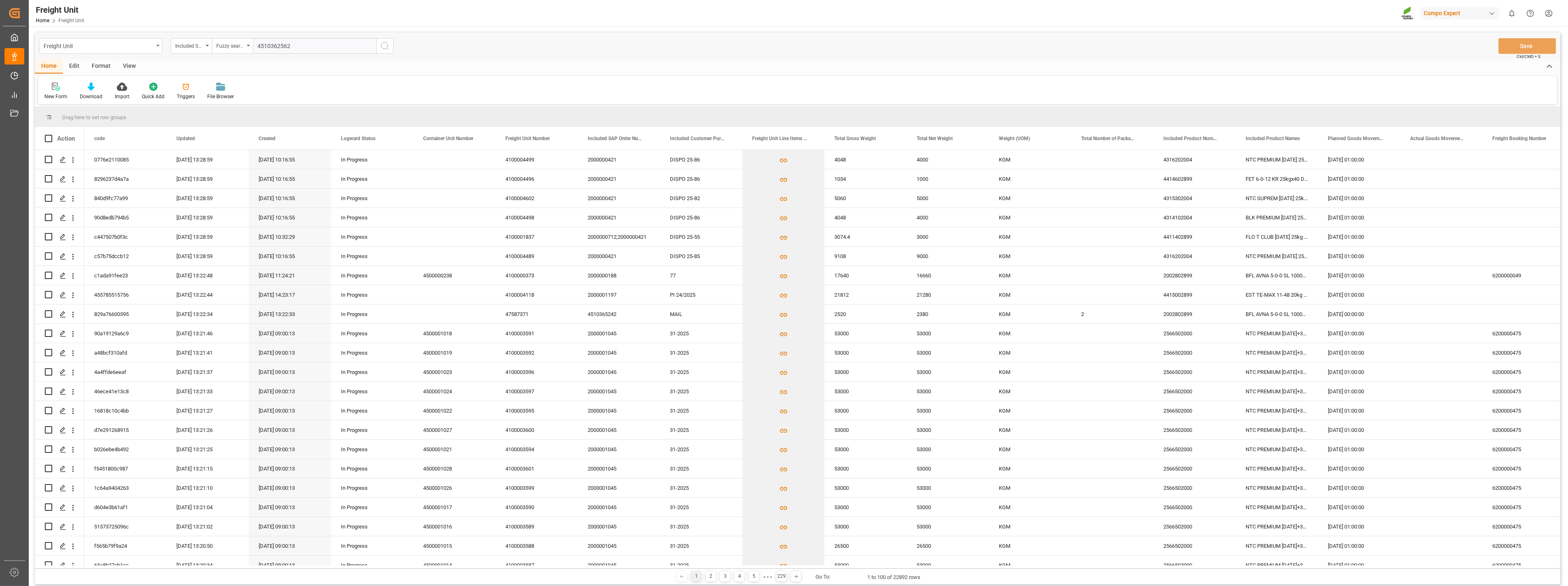
type input "4510362562"
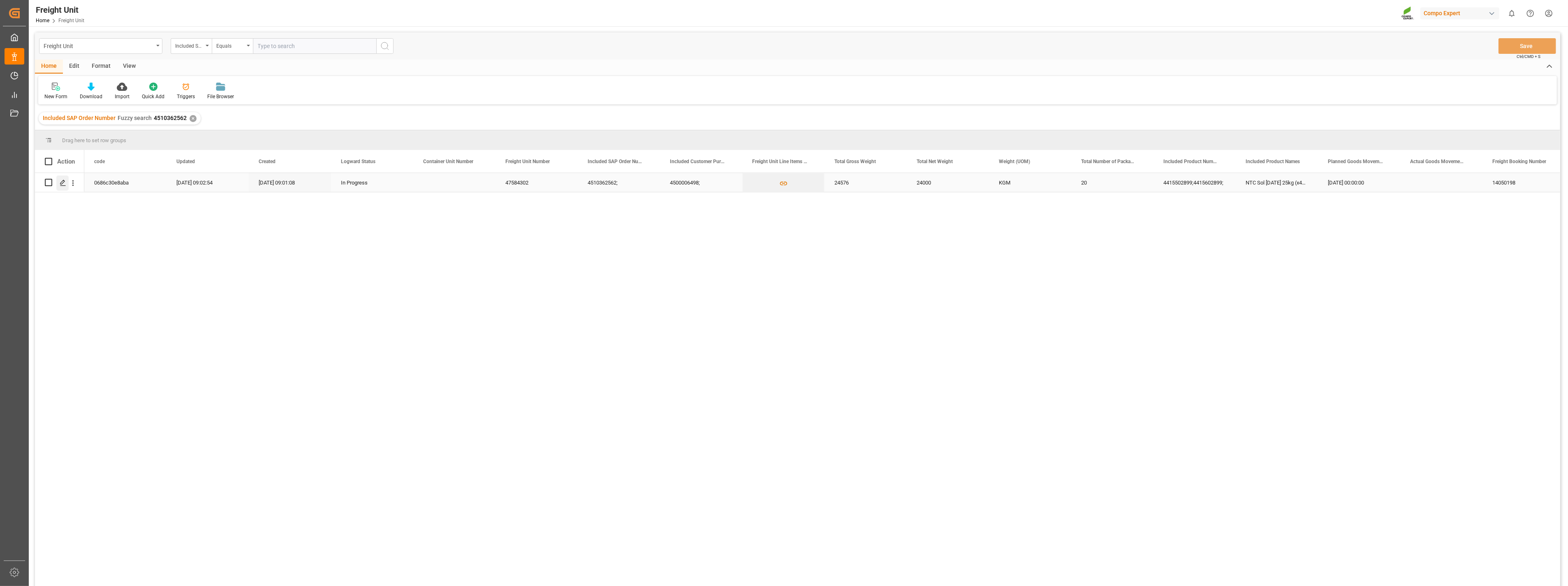
click at [61, 181] on icon "Press SPACE to select this row." at bounding box center [63, 183] width 7 height 7
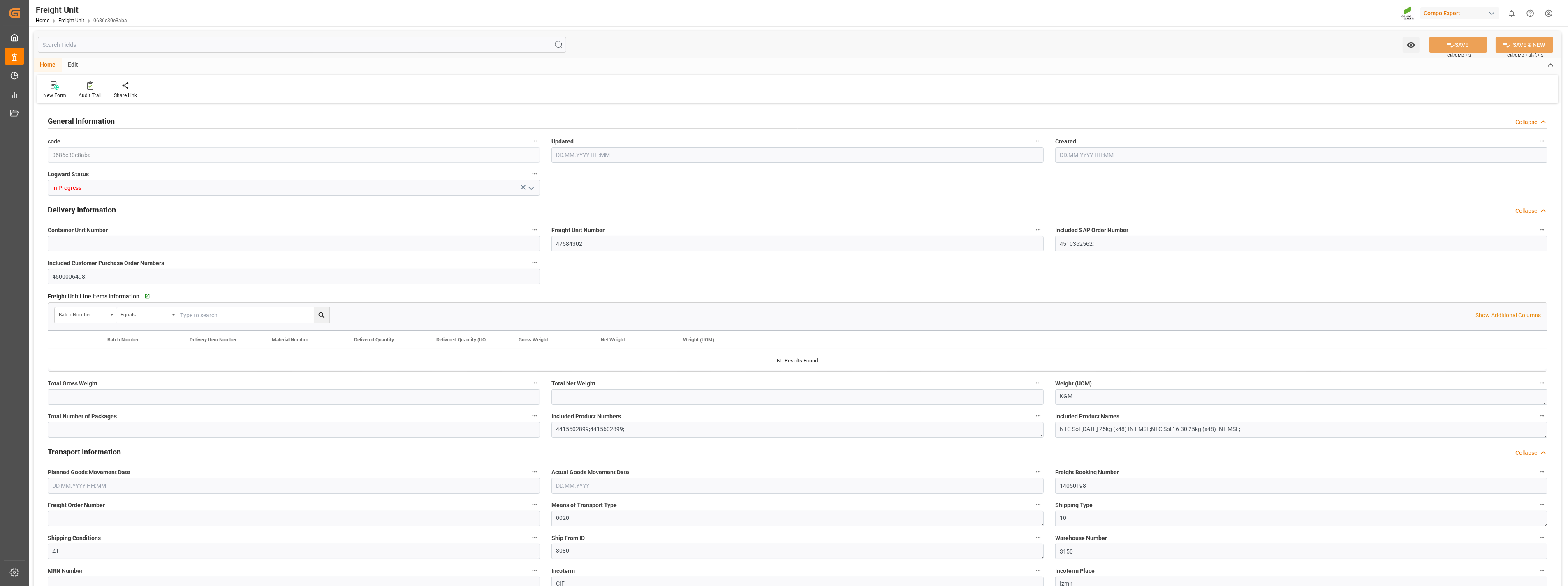
type input "24576"
type input "24000"
type input "20"
type input "[DATE] 07:02"
type input "[DATE] 07:01"
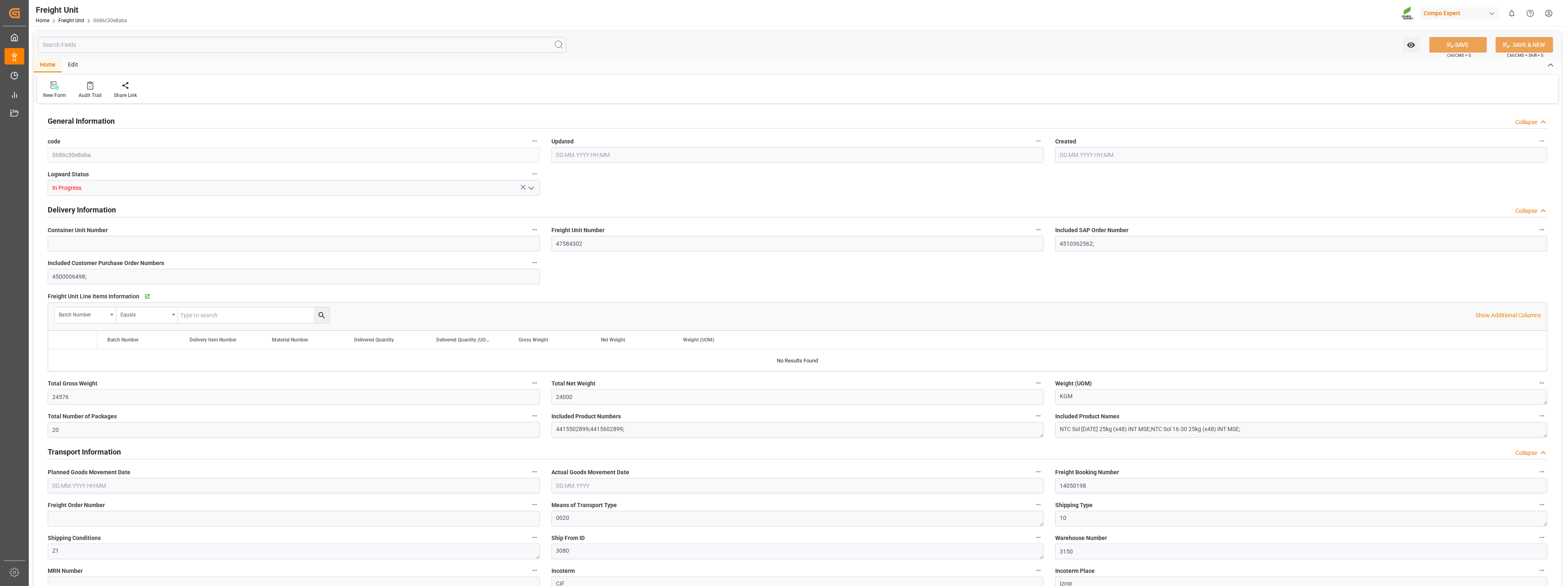
type input "[DATE] 00:00"
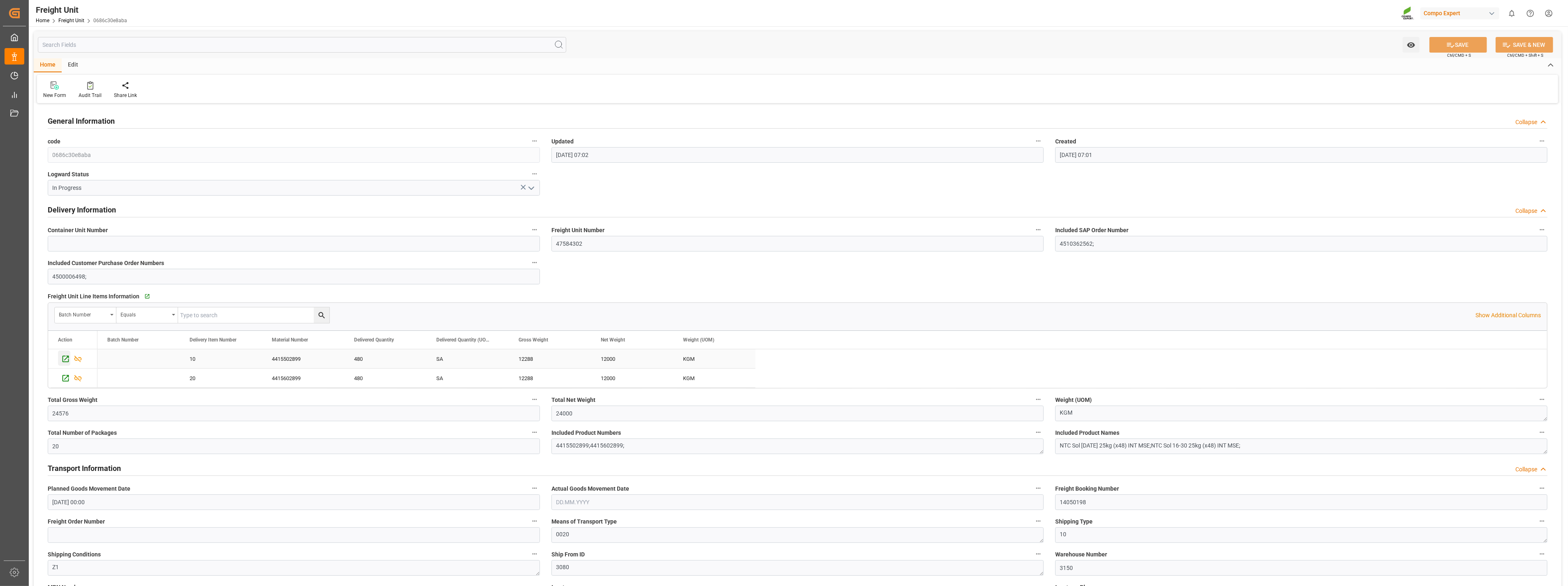
click at [66, 360] on icon "Press SPACE to select this row." at bounding box center [65, 359] width 9 height 9
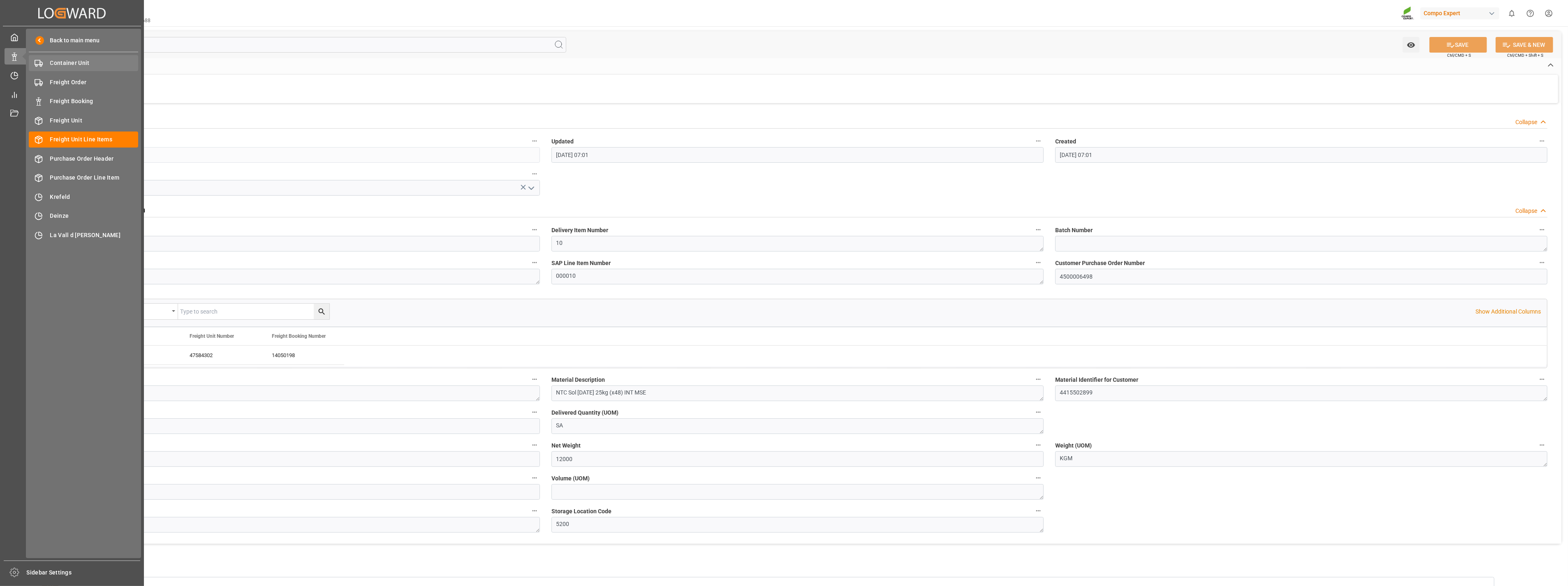
click at [66, 64] on span "Container Unit" at bounding box center [94, 63] width 89 height 9
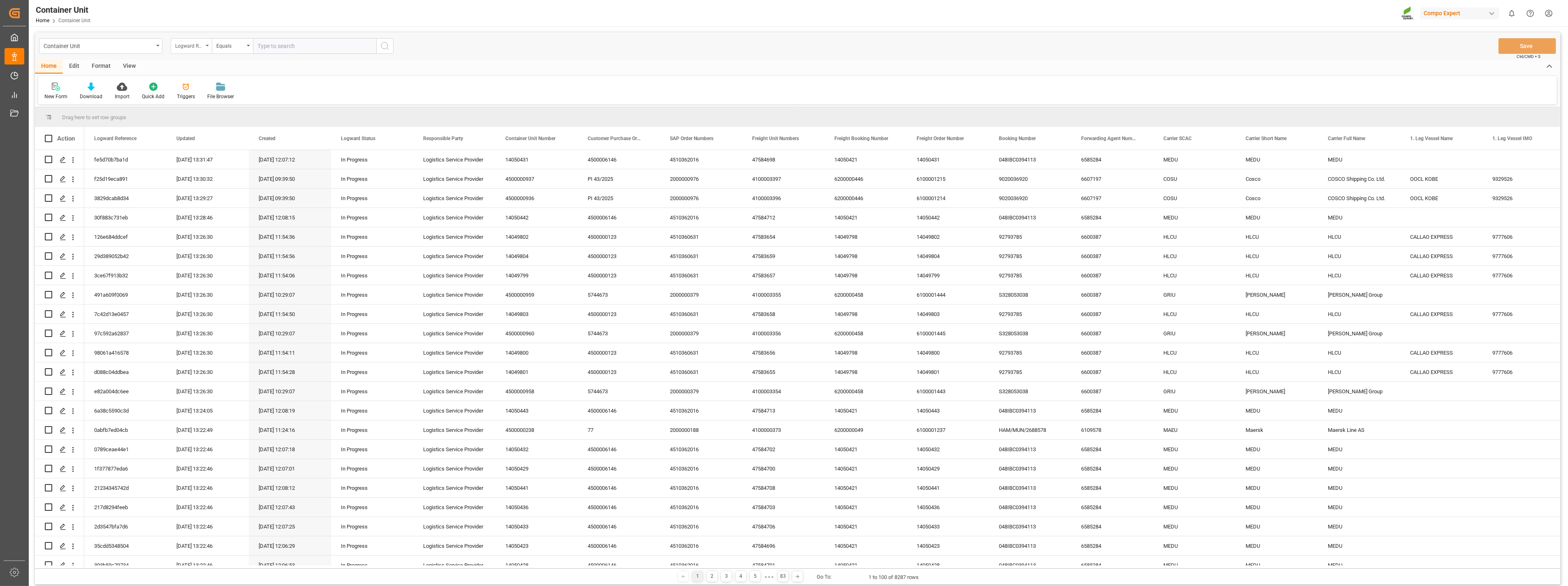
click at [203, 46] on div "Logward Reference" at bounding box center [190, 45] width 28 height 9
type input "sap"
click at [220, 81] on div "SAP Order Numbers" at bounding box center [232, 84] width 122 height 17
click at [243, 48] on div "Equals" at bounding box center [230, 45] width 28 height 9
click at [241, 99] on div "Fuzzy search" at bounding box center [273, 101] width 122 height 17
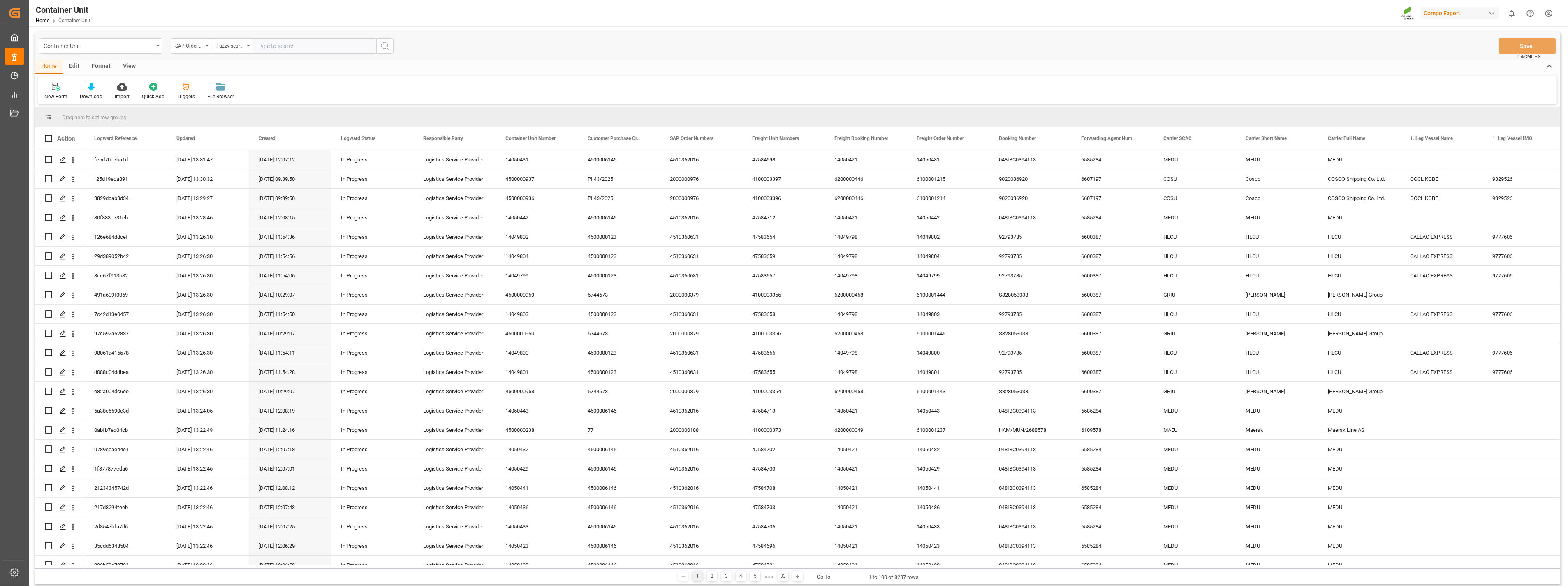
click at [290, 50] on input "text" at bounding box center [315, 46] width 123 height 16
paste input "4510362562"
type input "4510362562"
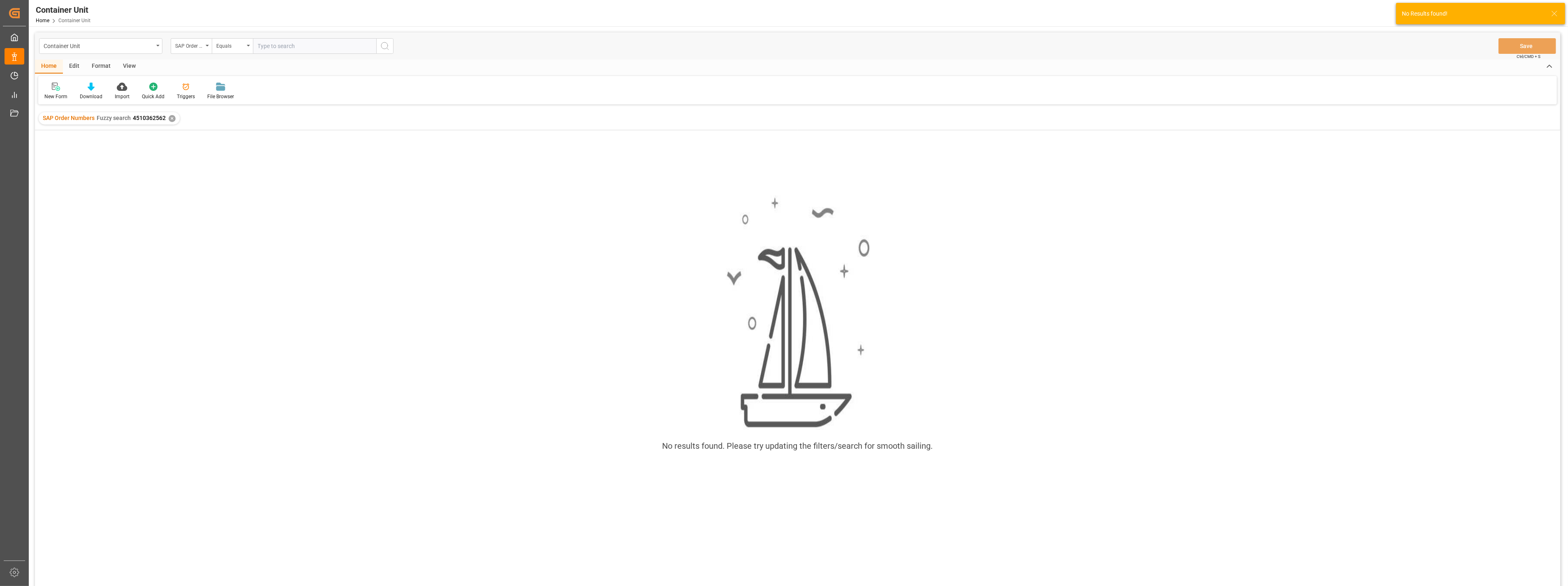
click at [274, 45] on input "text" at bounding box center [315, 46] width 123 height 16
click at [247, 48] on div "Equals" at bounding box center [232, 46] width 41 height 16
click at [228, 100] on div "Fuzzy search" at bounding box center [273, 101] width 122 height 17
click at [280, 48] on input "text" at bounding box center [315, 46] width 123 height 16
paste input "4510362562"
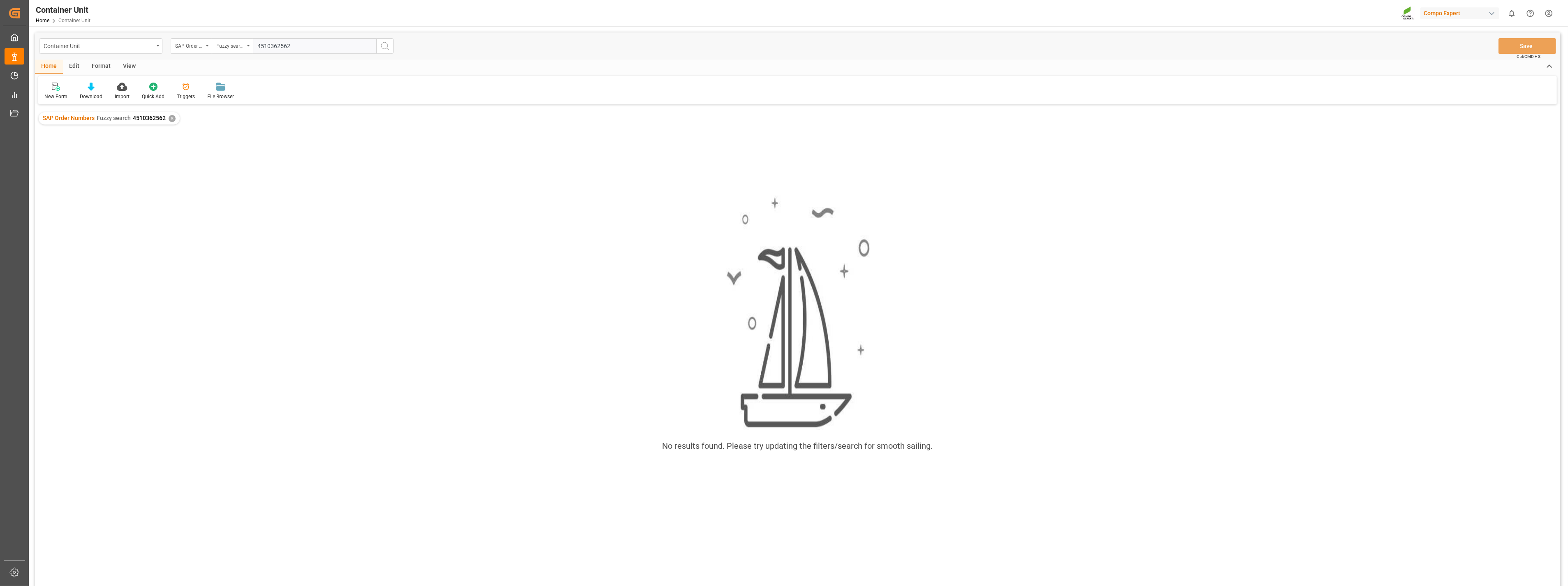
type input "4510362562"
click at [172, 117] on div "✕" at bounding box center [172, 118] width 7 height 7
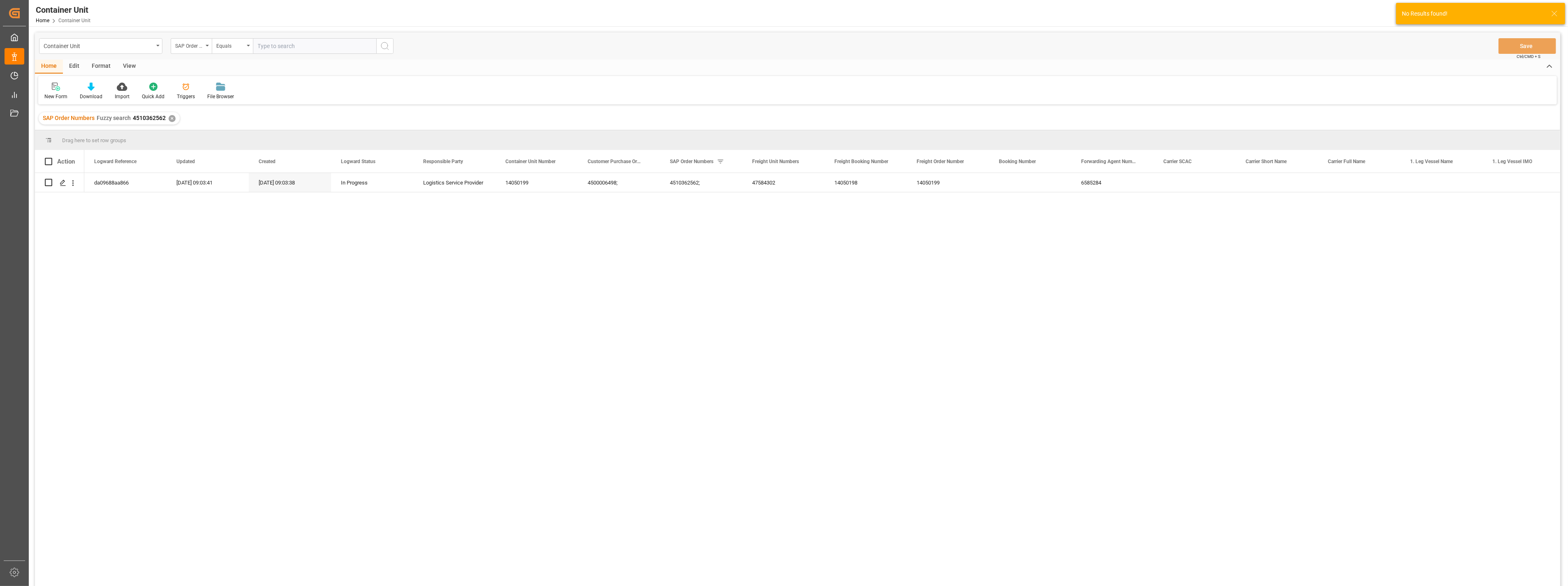
click at [728, 269] on div "da09688aa866 31.07.2025 09:03:41 31.07.2025 09:03:38 In Progress Logistics Serv…" at bounding box center [822, 382] width 1476 height 419
click at [62, 183] on polygon "Press SPACE to select this row." at bounding box center [62, 182] width 4 height 4
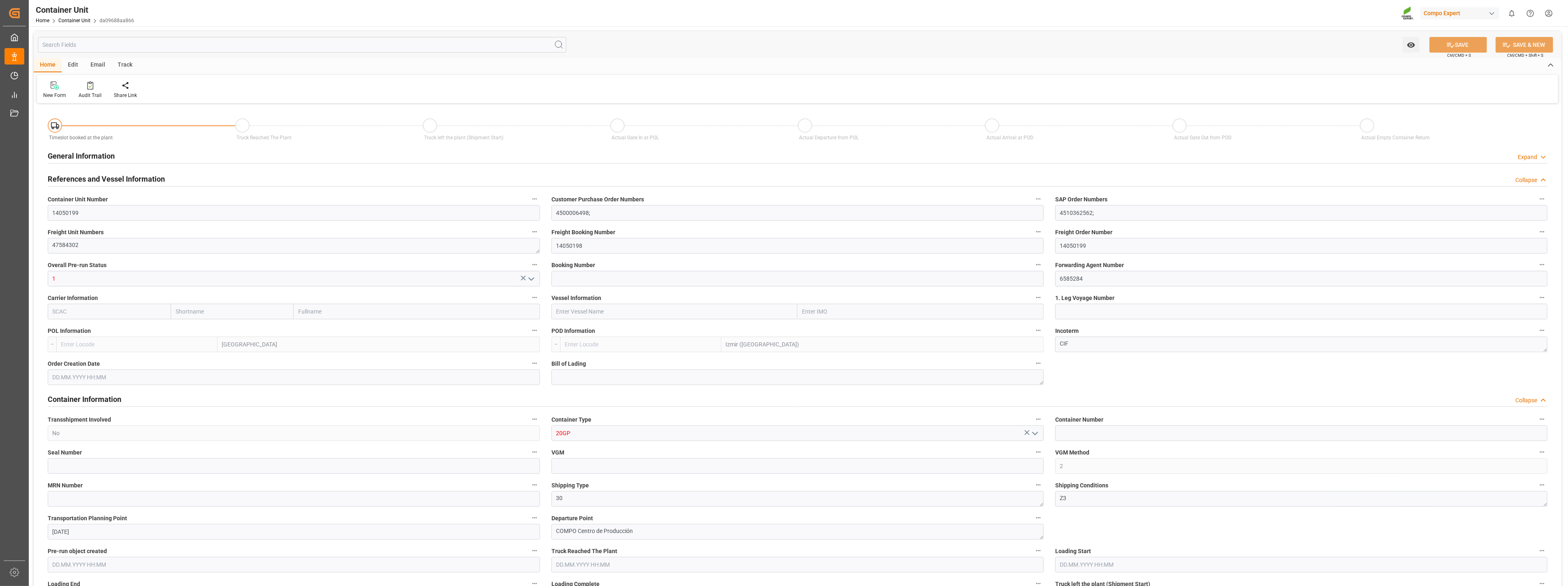
type input "ESVLC"
type input "TRIZM"
type input "0"
type input "20"
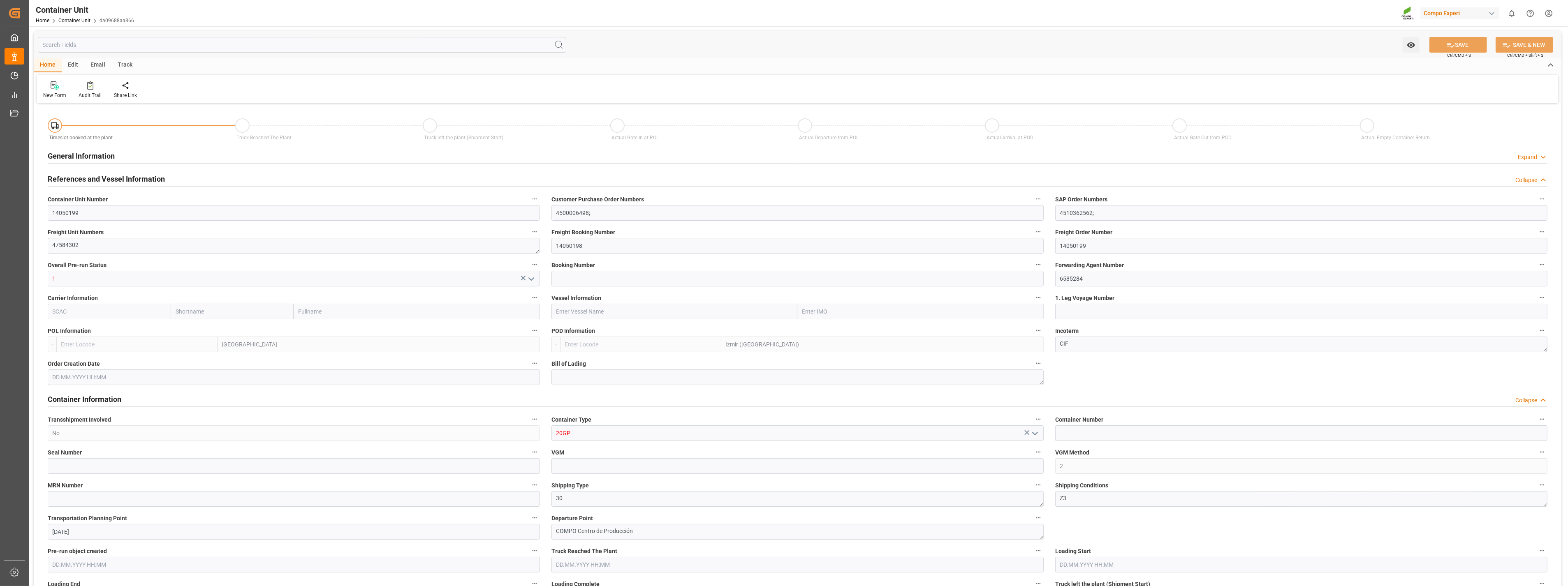
type input "24576"
type input "31.07.2025 09:03"
type input "15.09.2025"
